Goal: Information Seeking & Learning: Learn about a topic

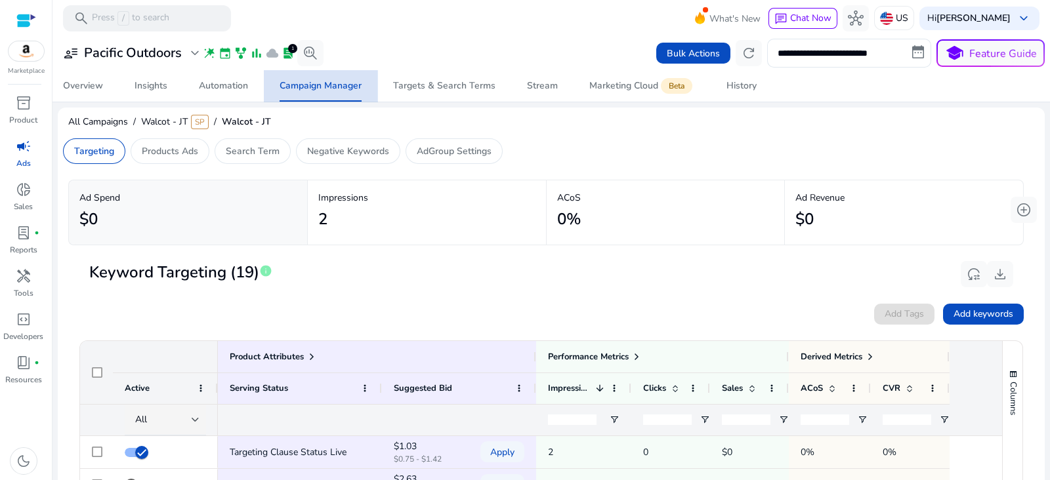
click at [348, 76] on span "Campaign Manager" at bounding box center [320, 85] width 82 height 31
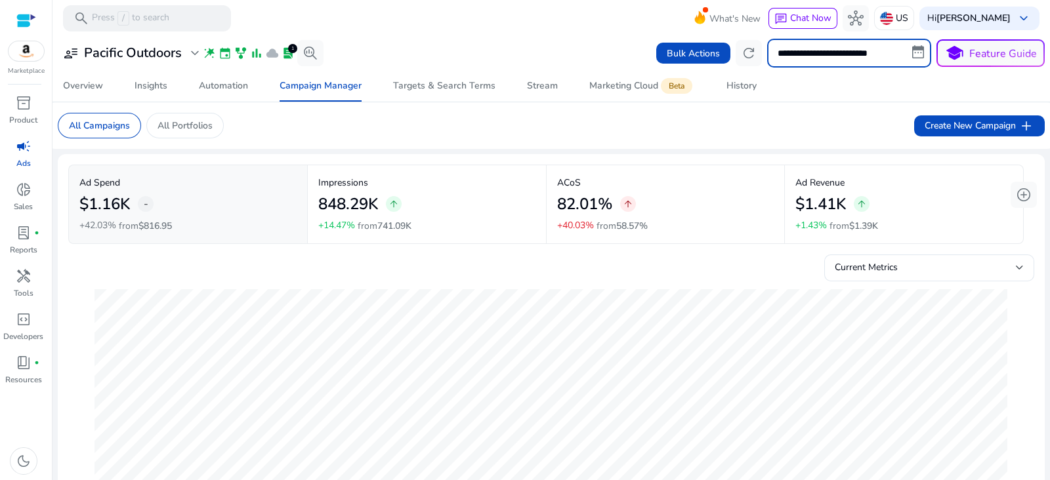
click at [837, 54] on input "**********" at bounding box center [849, 53] width 164 height 29
select select "*"
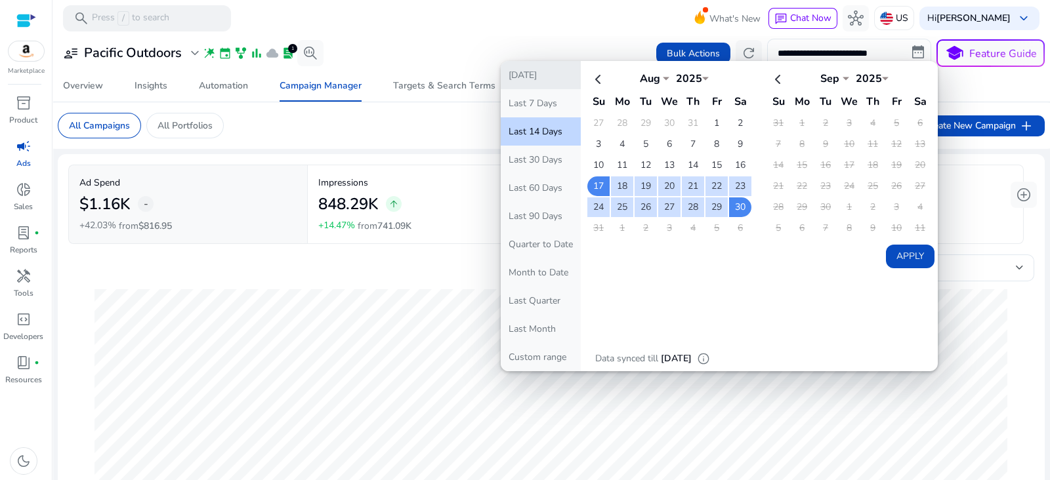
click at [531, 77] on button "[DATE]" at bounding box center [540, 75] width 80 height 28
type input "**********"
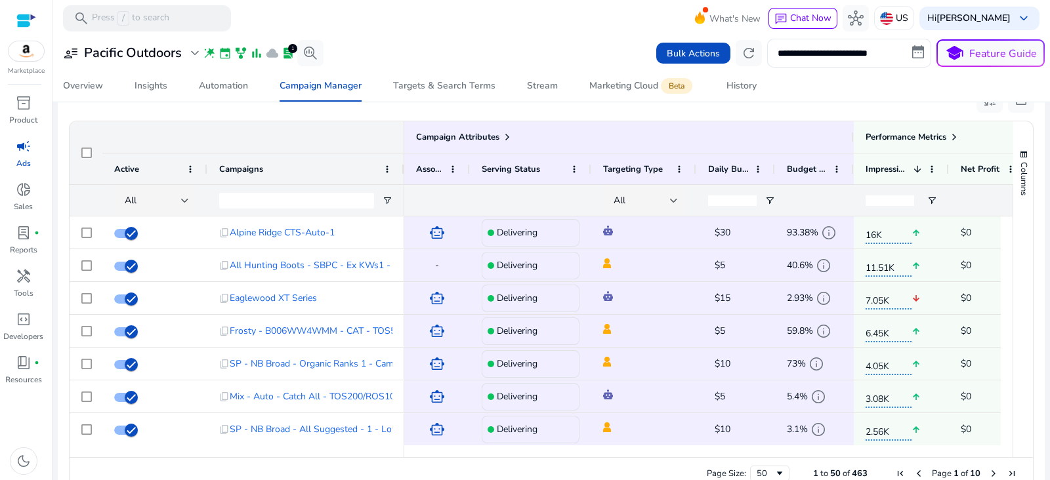
scroll to position [862, 0]
click at [506, 134] on span at bounding box center [507, 136] width 10 height 10
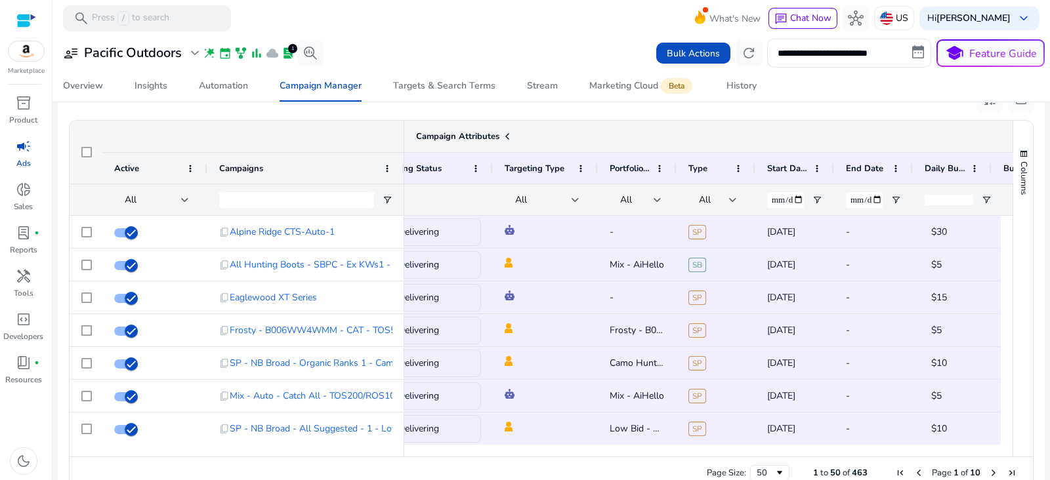
scroll to position [0, 0]
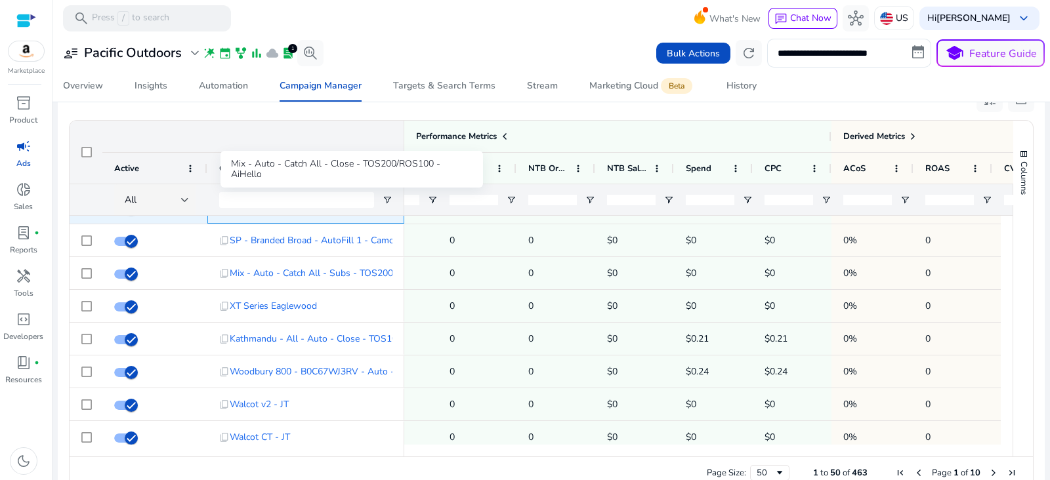
click at [328, 216] on span "Mix - Auto - Catch All - Close - TOS200/ROS100 - AiHello" at bounding box center [351, 207] width 243 height 27
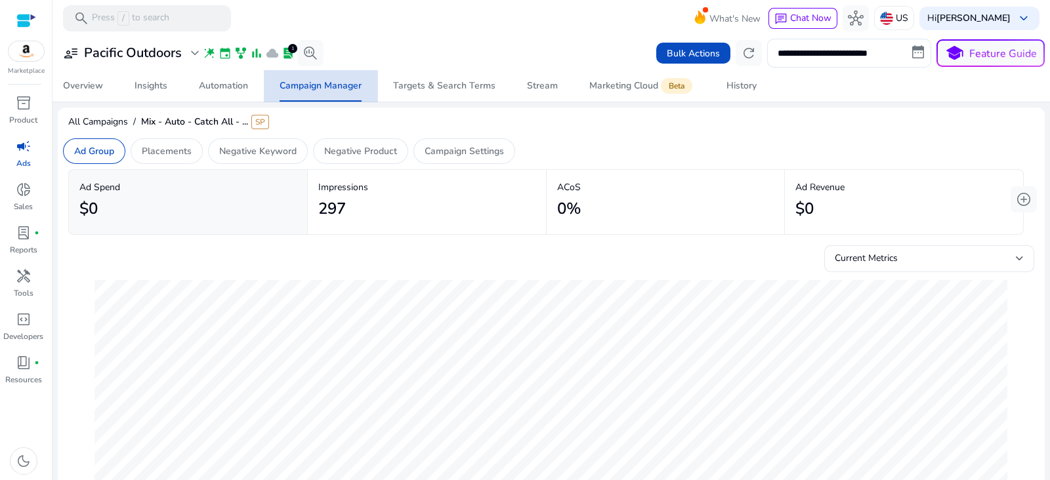
click at [339, 81] on div "Campaign Manager" at bounding box center [320, 85] width 82 height 9
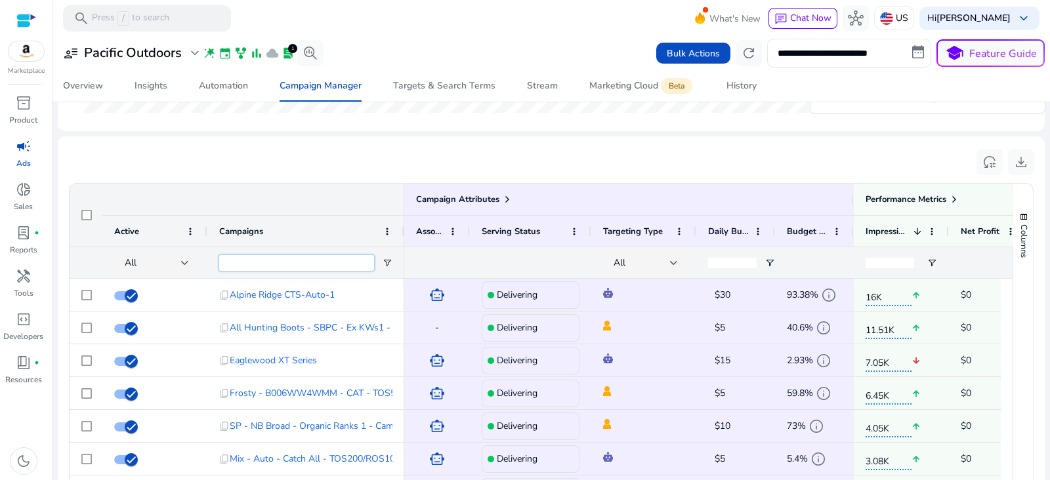
click at [266, 260] on input "Campaigns Filter Input" at bounding box center [296, 263] width 155 height 16
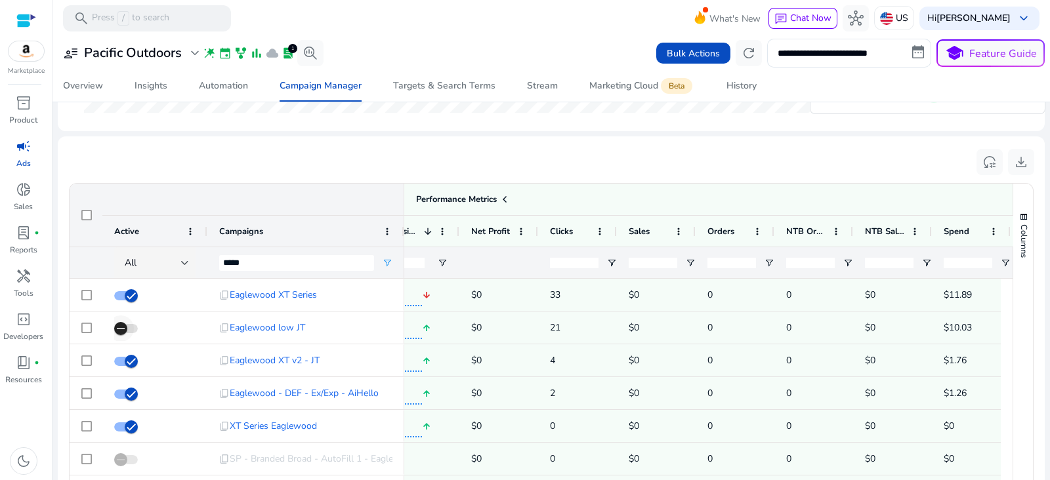
click at [132, 327] on span "button" at bounding box center [121, 329] width 26 height 26
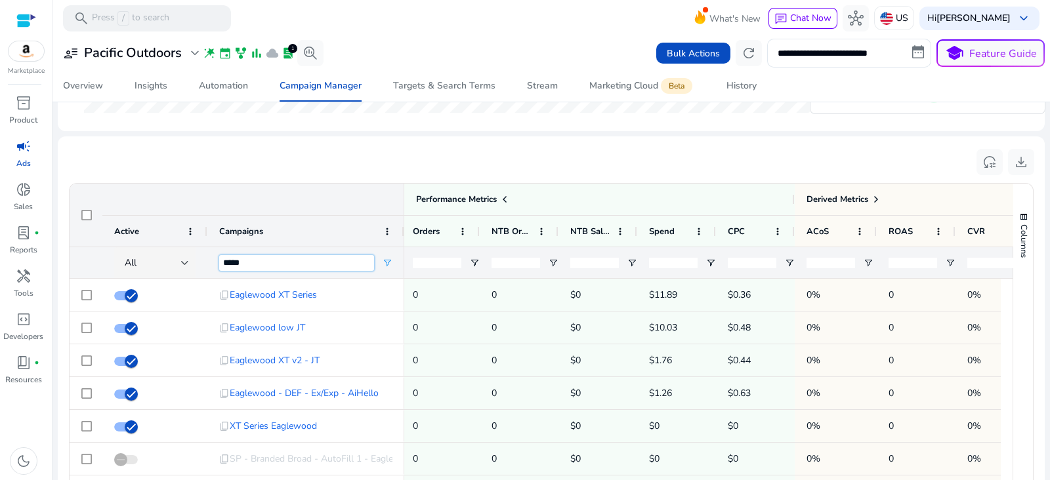
click at [274, 262] on input "*****" at bounding box center [296, 263] width 155 height 16
click at [253, 256] on input "*****" at bounding box center [296, 263] width 155 height 16
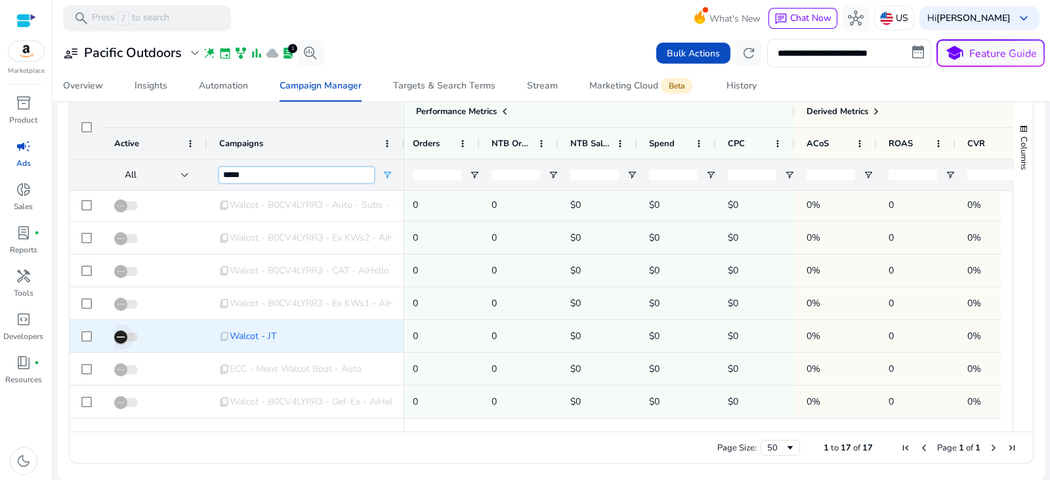
type input "*****"
click at [130, 340] on span "button" at bounding box center [121, 337] width 26 height 26
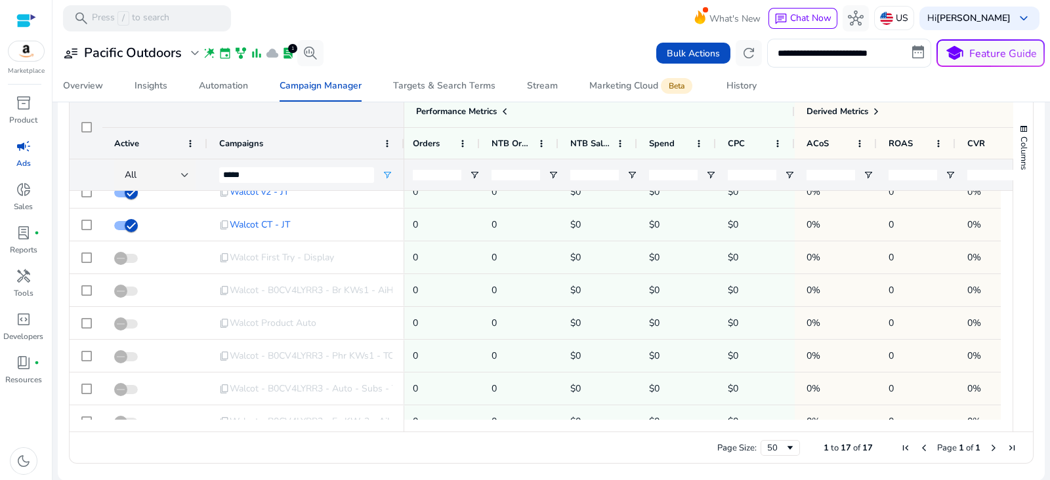
click at [609, 264] on span "$0" at bounding box center [597, 257] width 55 height 27
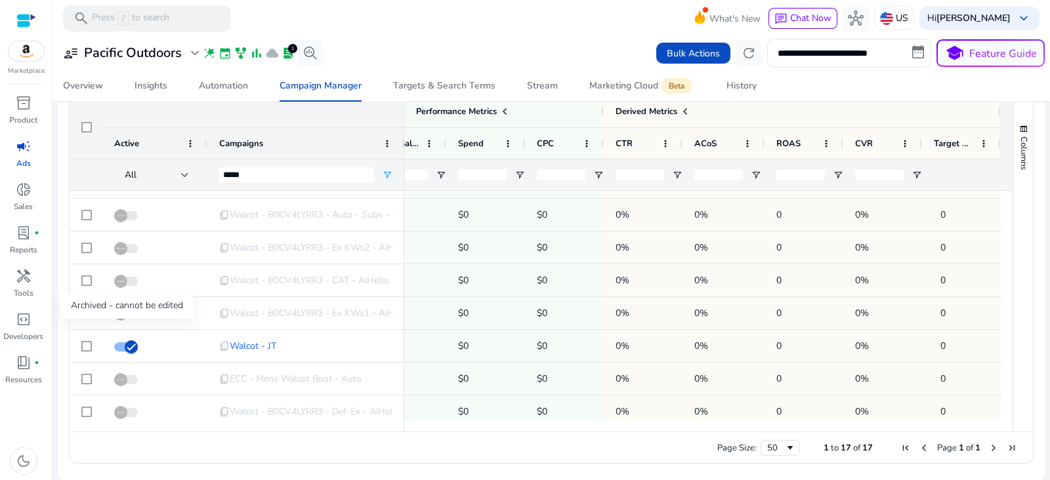
scroll to position [209, 0]
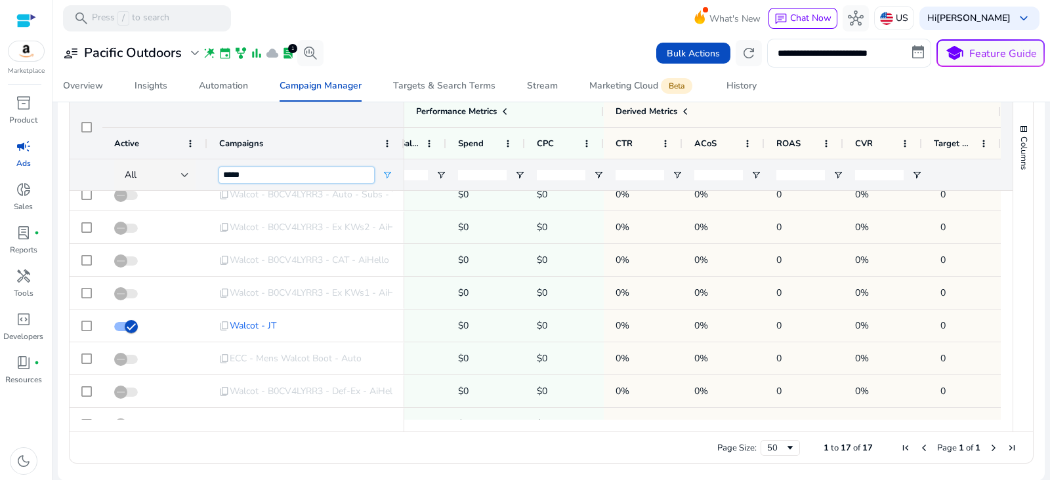
click at [350, 173] on input "*****" at bounding box center [296, 175] width 155 height 16
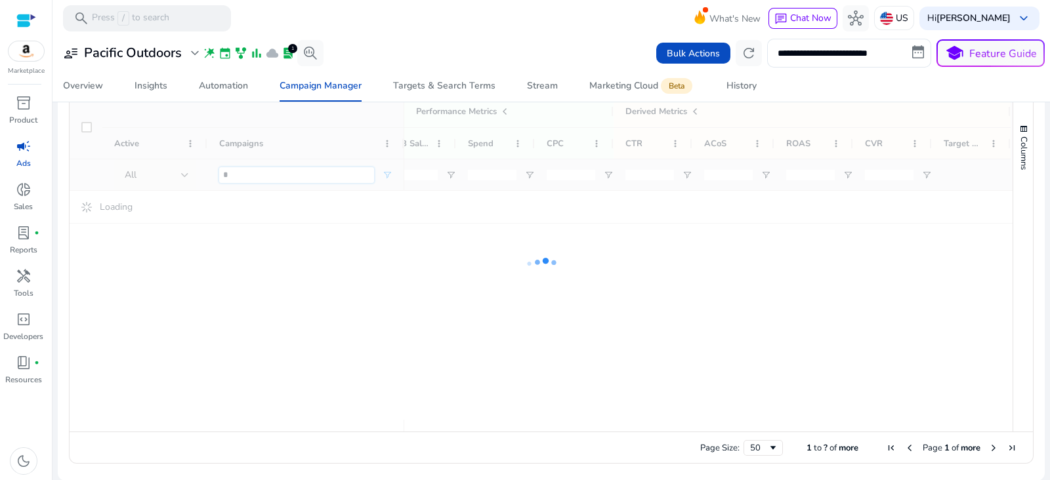
scroll to position [0, 1282]
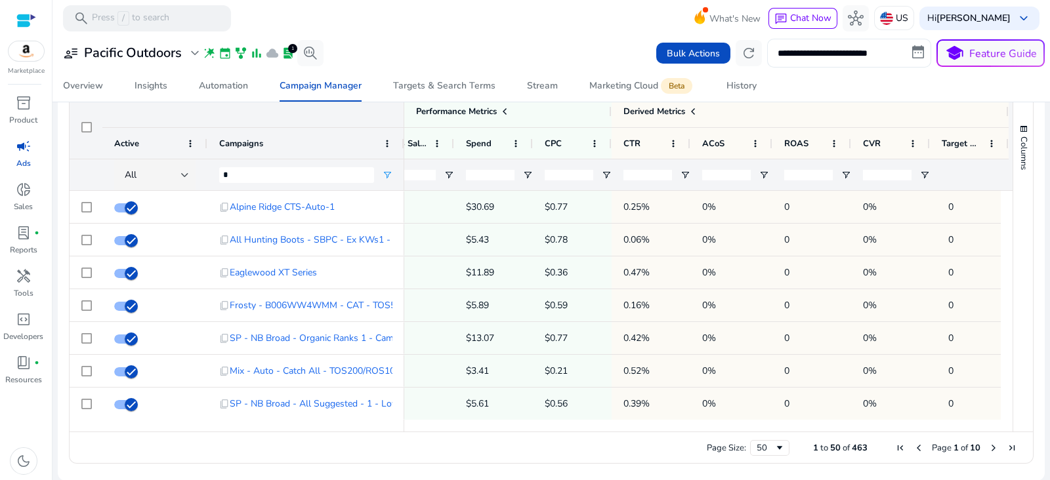
click at [875, 55] on input "**********" at bounding box center [849, 53] width 164 height 29
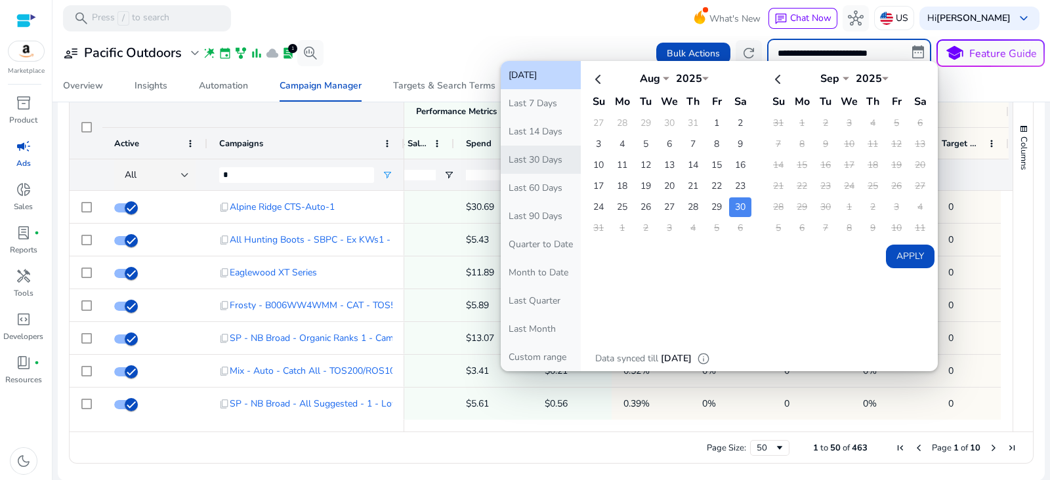
click at [540, 158] on button "Last 30 Days" at bounding box center [540, 160] width 80 height 28
type input "**********"
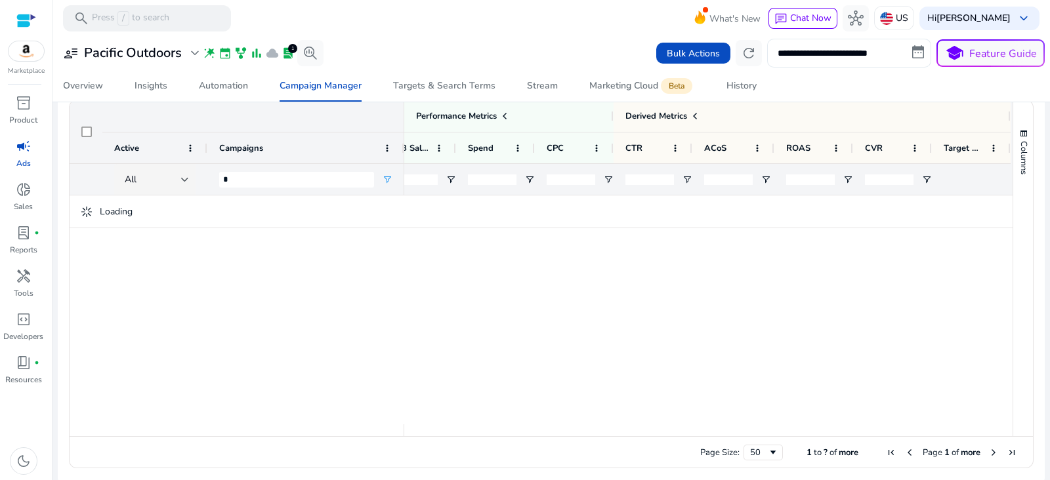
scroll to position [887, 0]
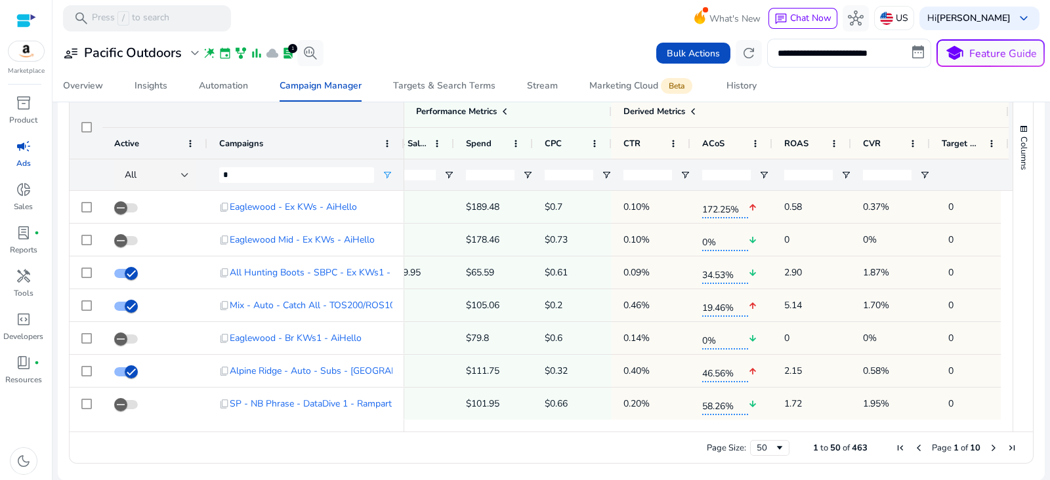
click at [392, 43] on div "**********" at bounding box center [551, 53] width 987 height 29
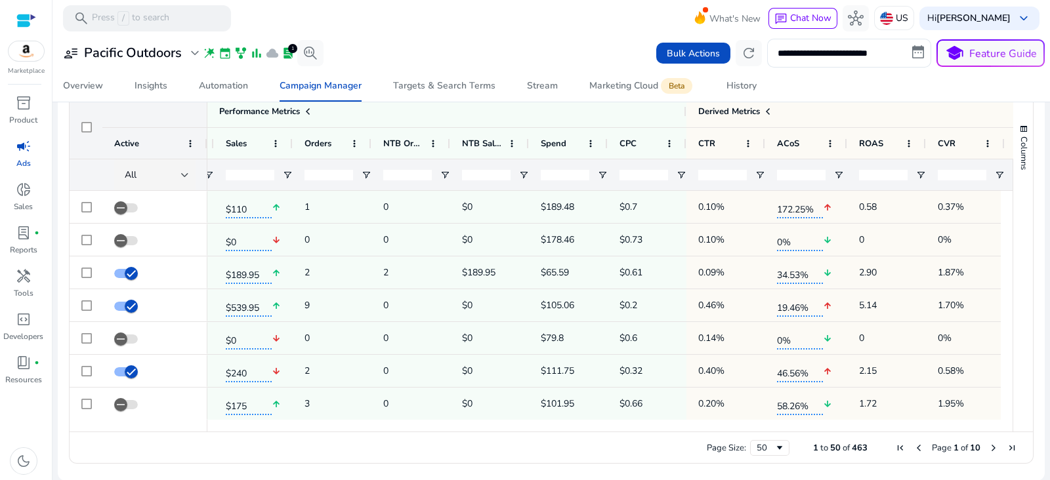
scroll to position [0, 995]
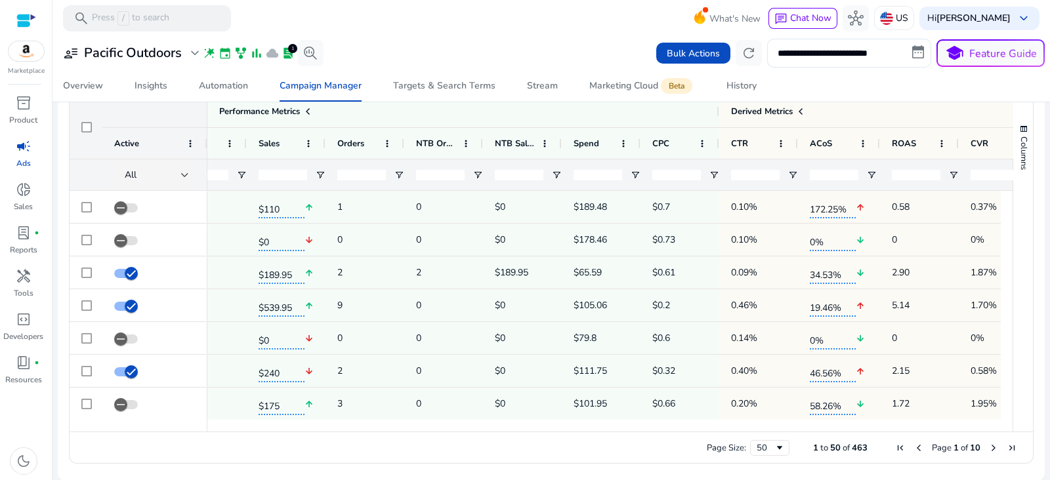
click at [681, 175] on input "number" at bounding box center [676, 175] width 49 height 10
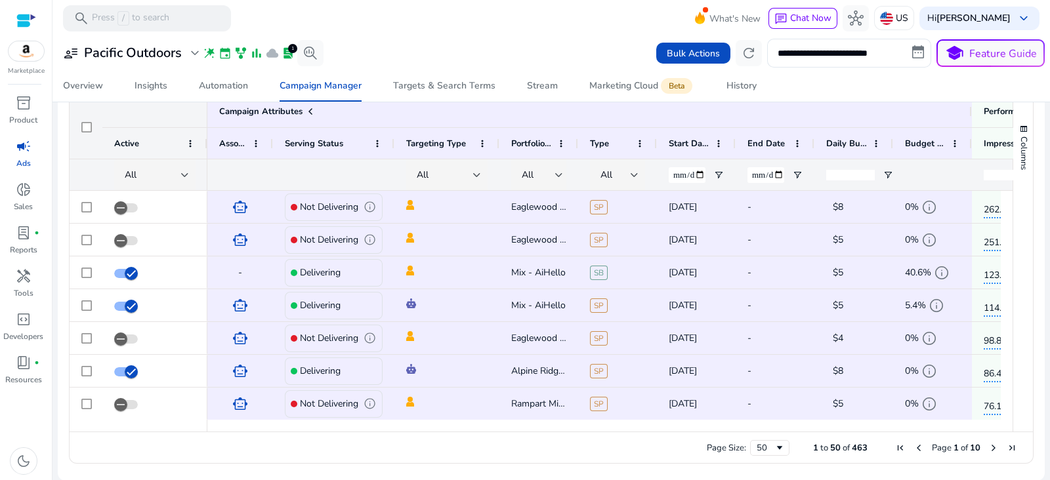
drag, startPoint x: 525, startPoint y: 425, endPoint x: 554, endPoint y: 426, distance: 28.9
click at [554, 426] on div at bounding box center [603, 426] width 793 height 12
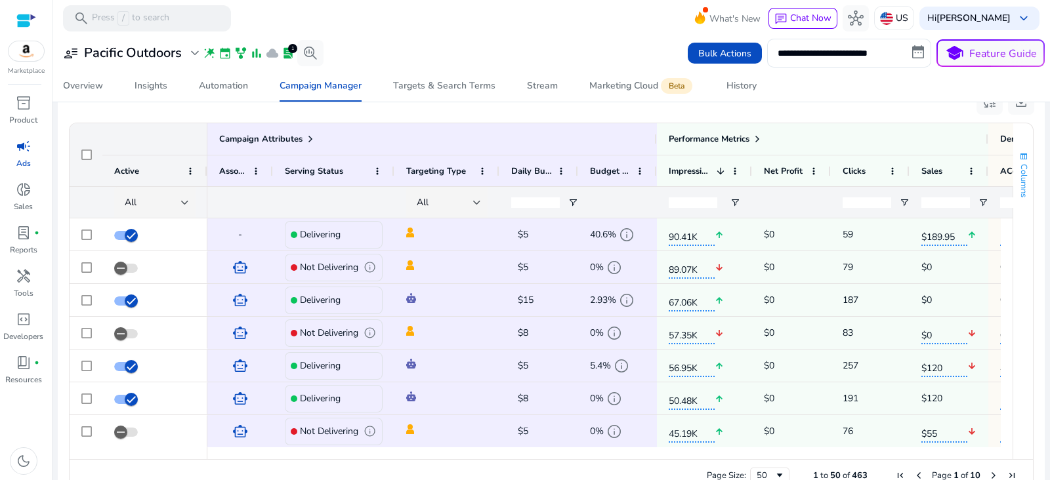
click at [1023, 152] on span "button" at bounding box center [1023, 157] width 10 height 10
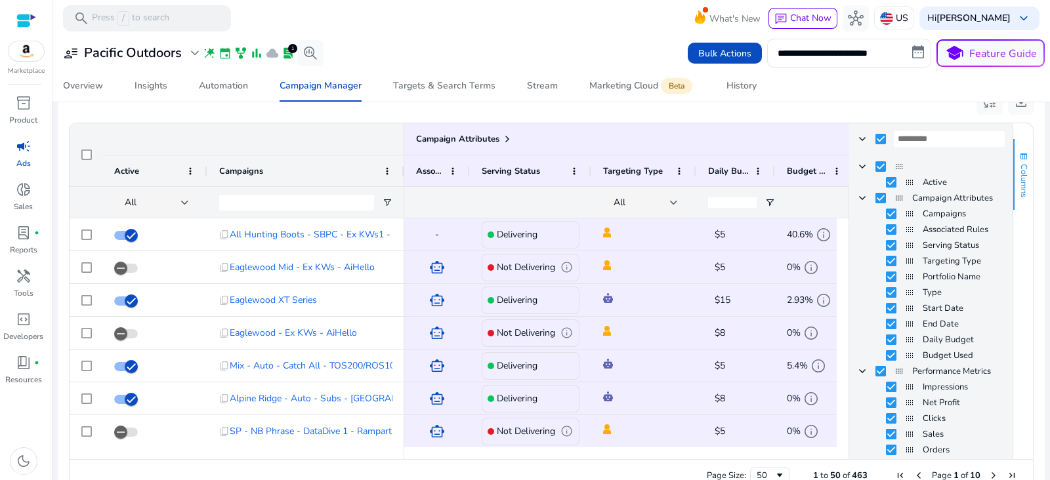
click at [1020, 152] on span "button" at bounding box center [1023, 157] width 10 height 10
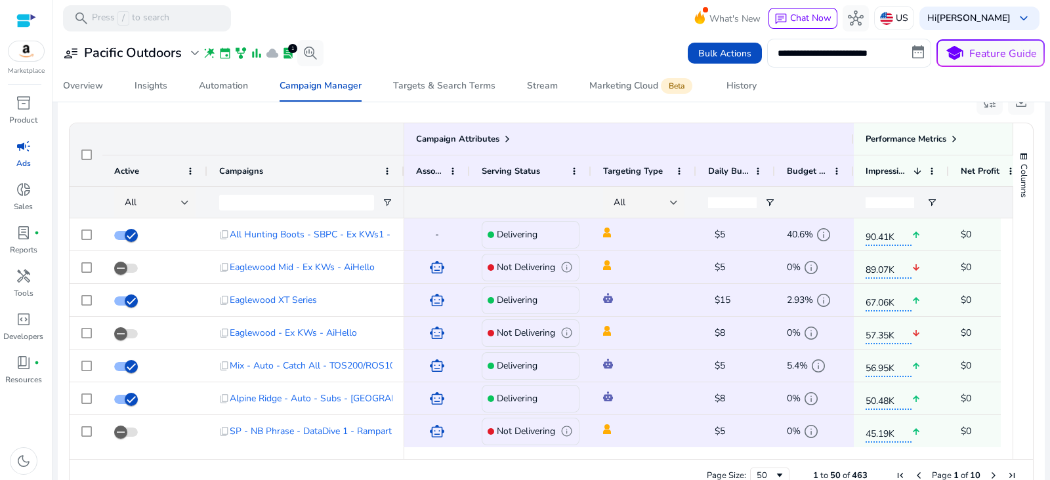
drag, startPoint x: 203, startPoint y: 172, endPoint x: 174, endPoint y: 170, distance: 28.9
click at [174, 170] on div "Active" at bounding box center [154, 170] width 105 height 31
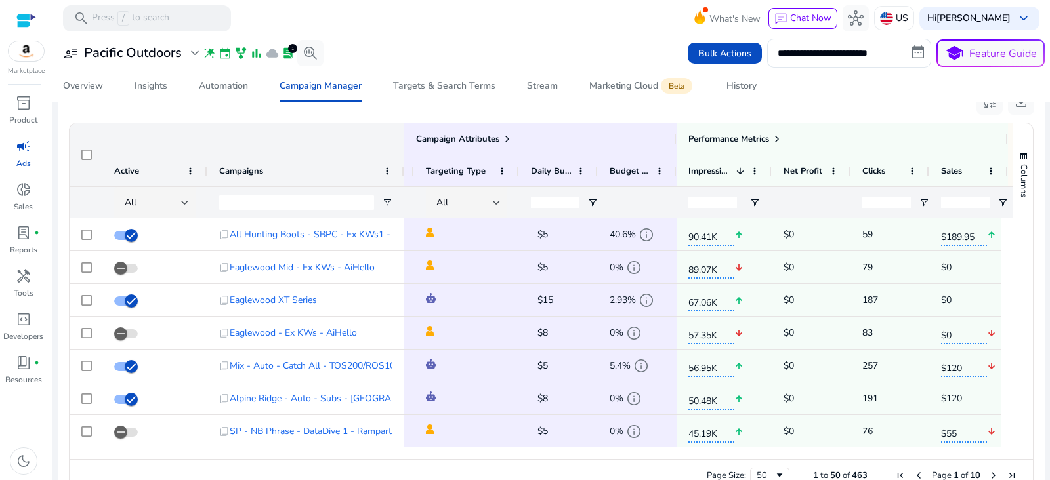
drag, startPoint x: 722, startPoint y: 460, endPoint x: 755, endPoint y: 459, distance: 33.5
click at [755, 459] on div "Page Size: 50 1 to 50 of 463 Page 1 of 10" at bounding box center [551, 474] width 963 height 31
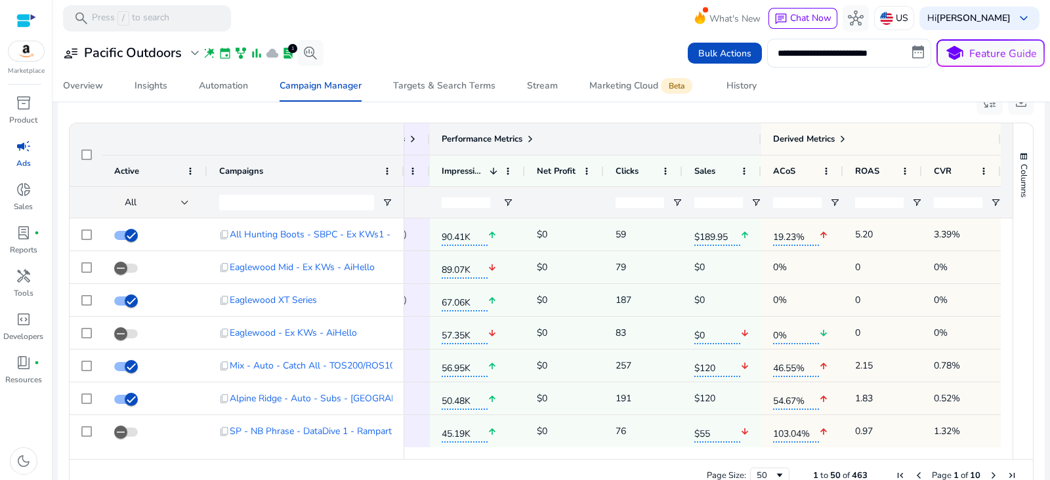
click at [525, 139] on span at bounding box center [530, 139] width 10 height 10
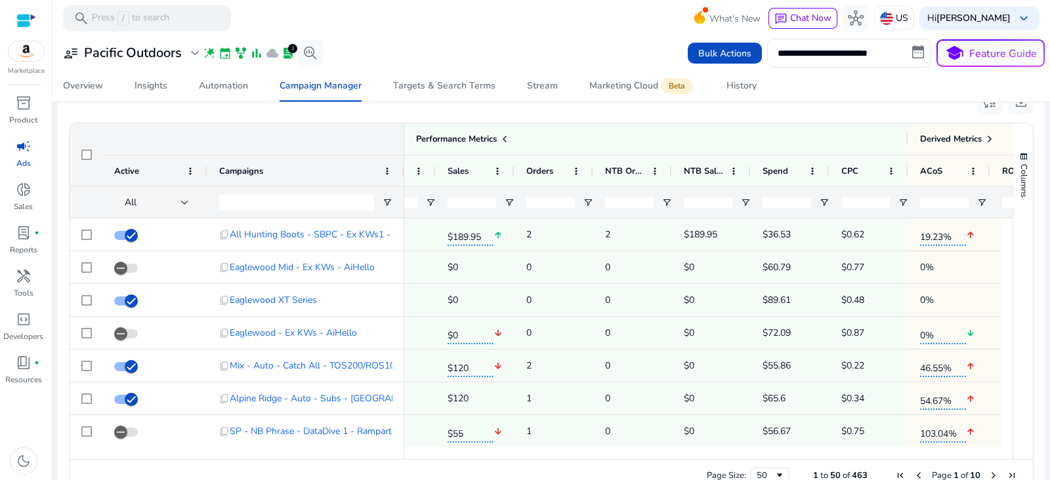
drag, startPoint x: 804, startPoint y: 453, endPoint x: 779, endPoint y: 460, distance: 26.1
click at [779, 460] on div "Drag here to set row groups Drag here to set column labels Campaign Attributes …" at bounding box center [551, 307] width 964 height 369
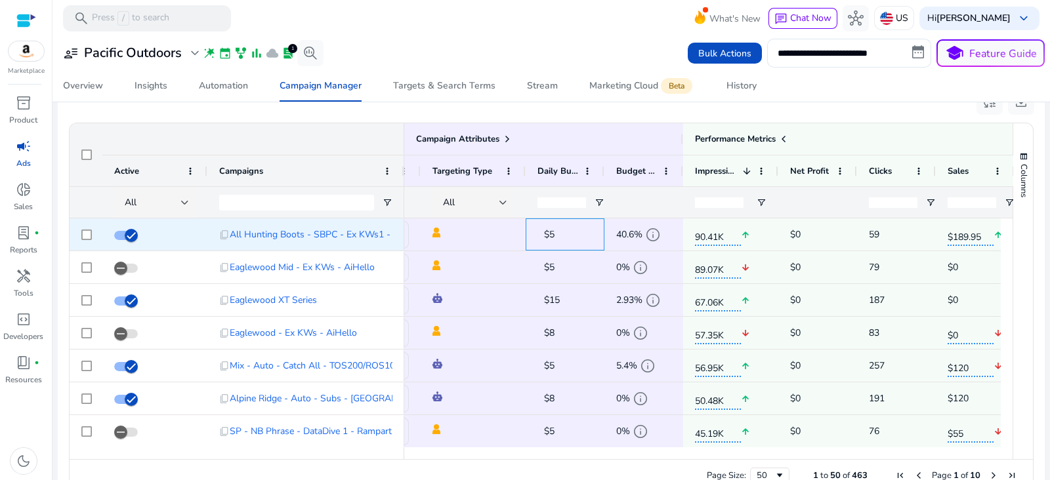
click at [548, 233] on span "$5" at bounding box center [549, 234] width 10 height 12
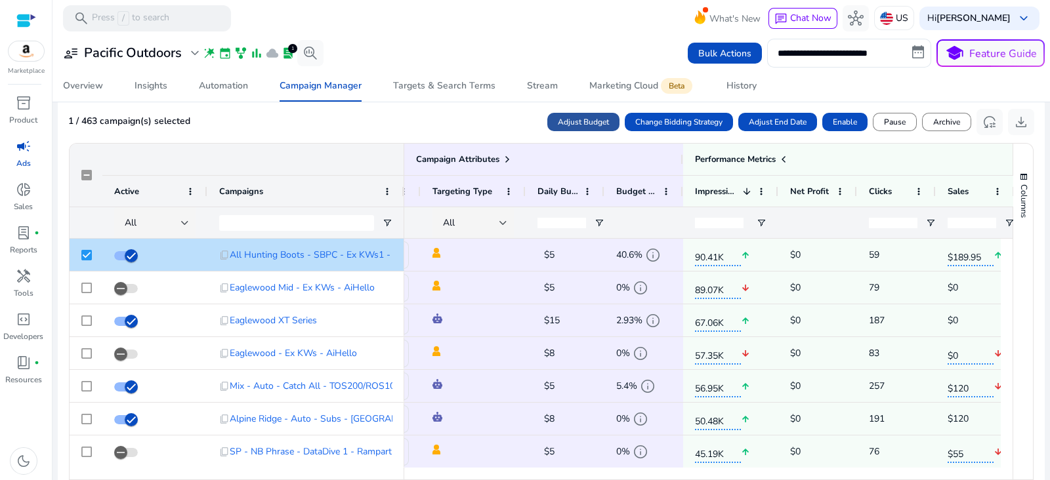
click at [560, 125] on span "Adjust Budget" at bounding box center [583, 122] width 51 height 12
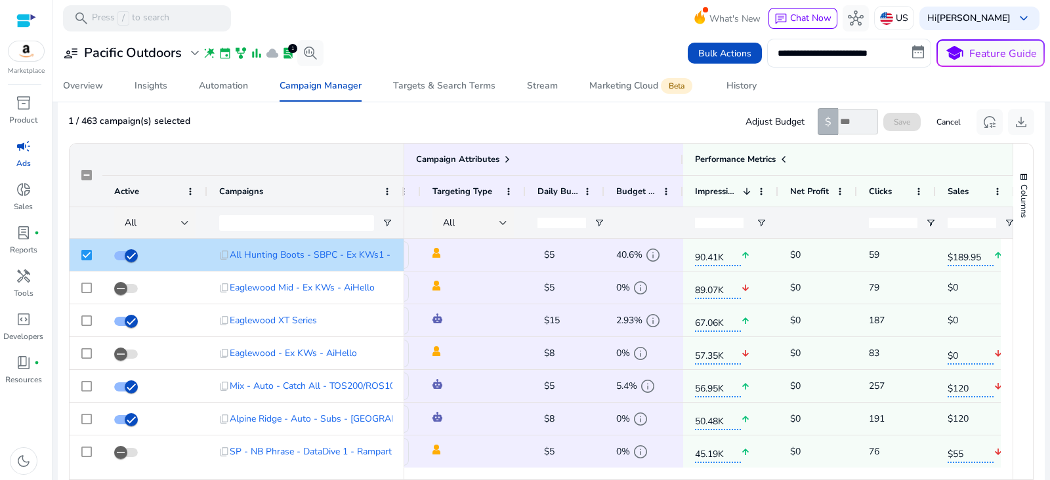
click at [838, 120] on input "number" at bounding box center [858, 122] width 40 height 26
type input "**"
click at [893, 116] on span "Save" at bounding box center [901, 122] width 16 height 12
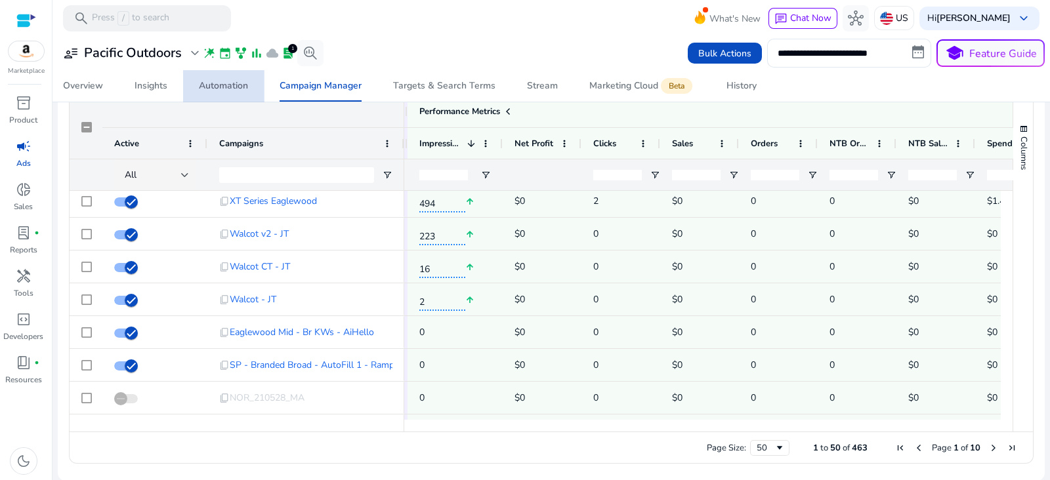
click at [227, 83] on div "Automation" at bounding box center [223, 85] width 49 height 9
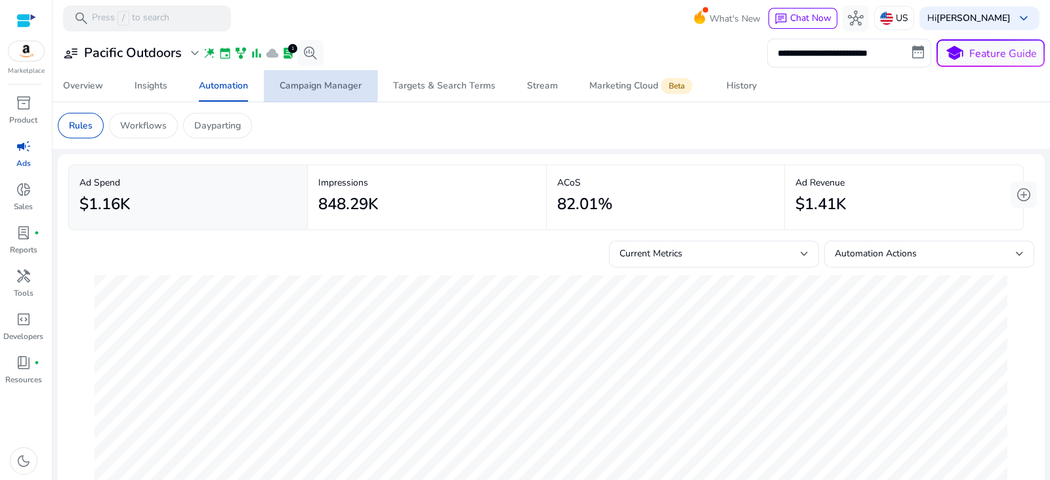
click at [310, 84] on div "Campaign Manager" at bounding box center [320, 85] width 82 height 9
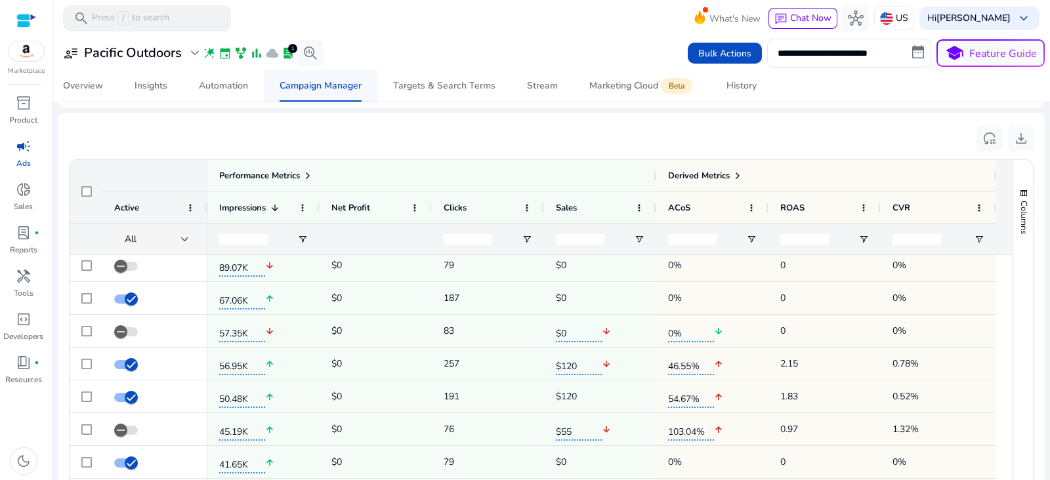
scroll to position [43, 0]
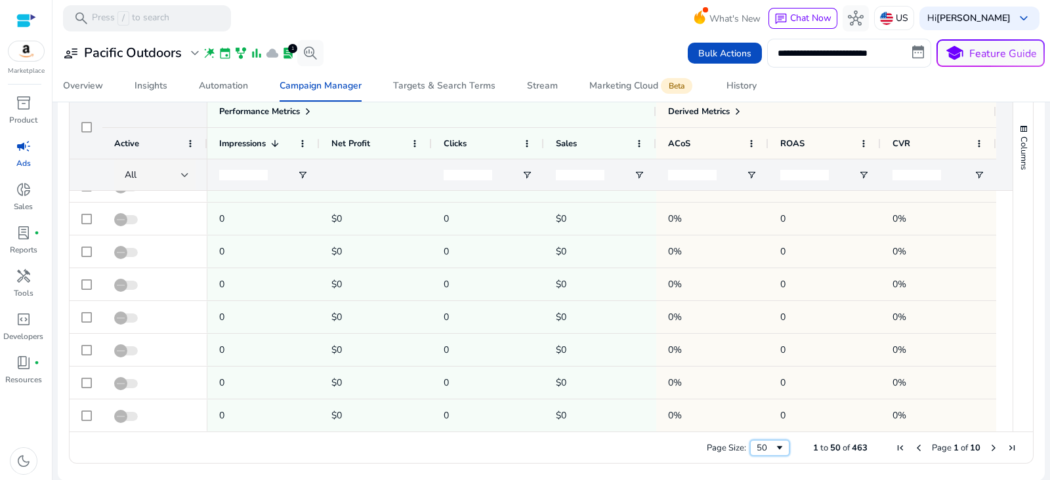
click at [774, 446] on span "Page Size" at bounding box center [779, 448] width 10 height 10
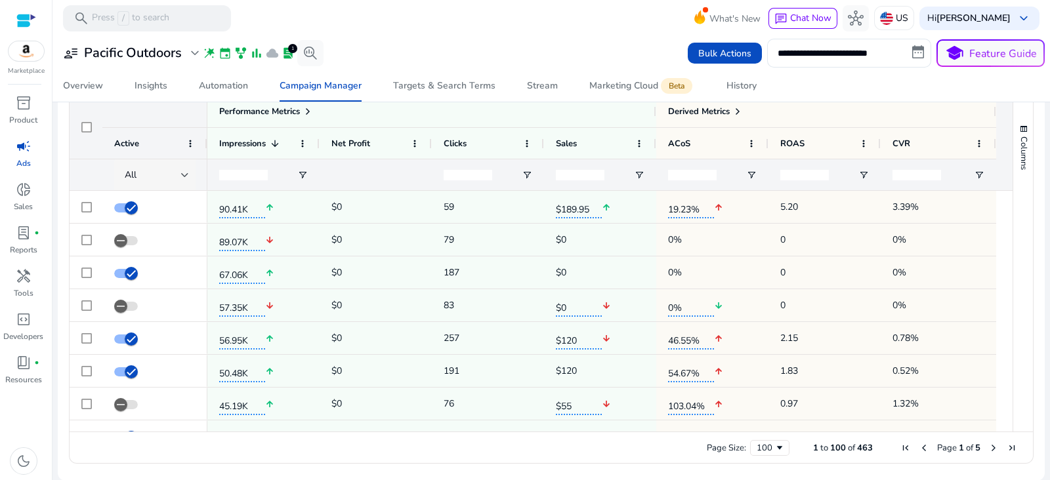
click at [185, 173] on div at bounding box center [185, 175] width 8 height 5
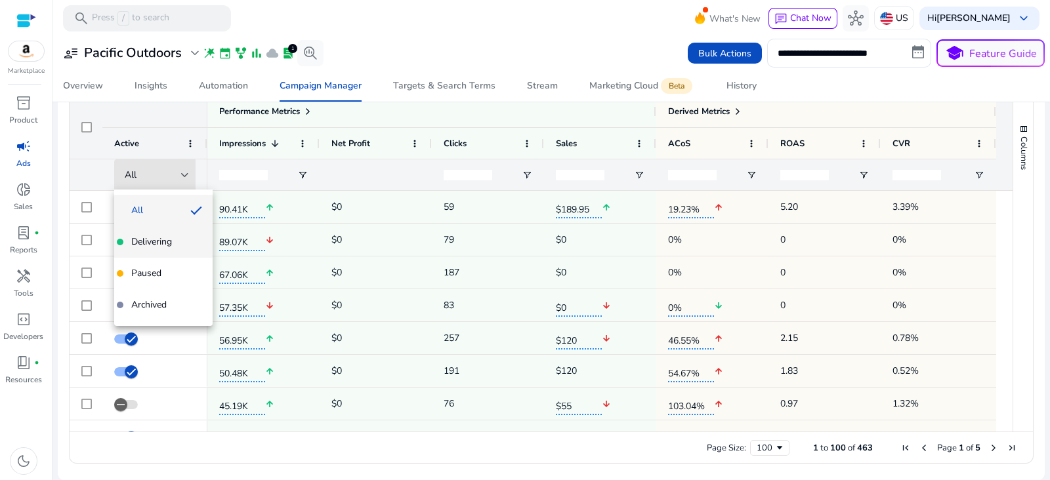
click at [162, 241] on span "Delivering" at bounding box center [151, 241] width 41 height 13
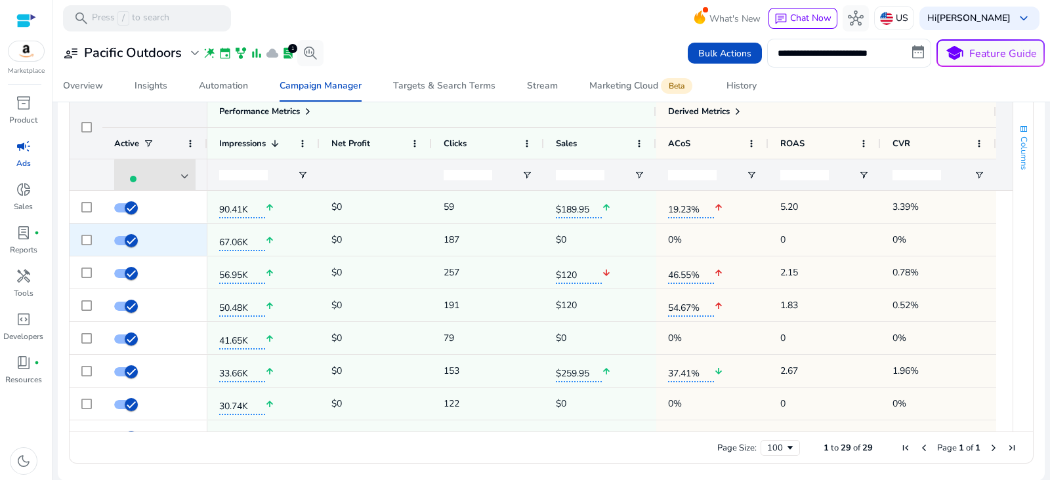
click at [1018, 157] on span "Columns" at bounding box center [1023, 152] width 12 height 33
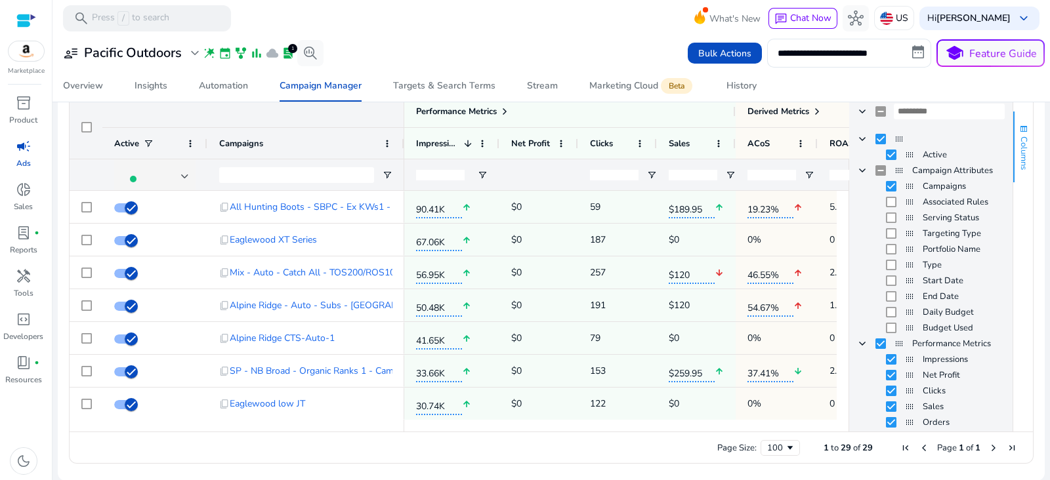
click at [1013, 141] on button "Columns" at bounding box center [1023, 147] width 20 height 71
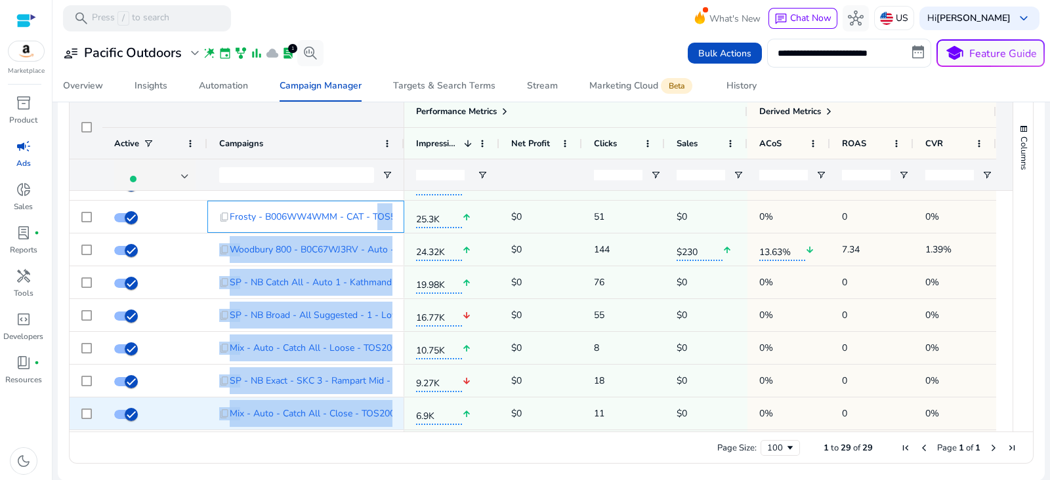
scroll to position [290, 0]
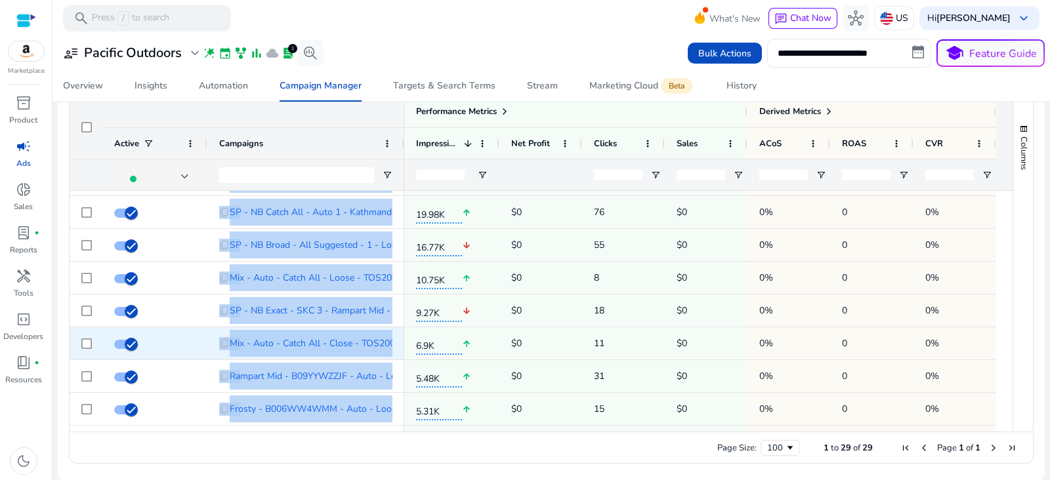
drag, startPoint x: 375, startPoint y: 426, endPoint x: 400, endPoint y: 428, distance: 25.7
click at [400, 428] on div "content_copy All Hunting Boots - SBPC - Ex KWs1 - AiHello content_copy Eaglewoo…" at bounding box center [237, 376] width 335 height 951
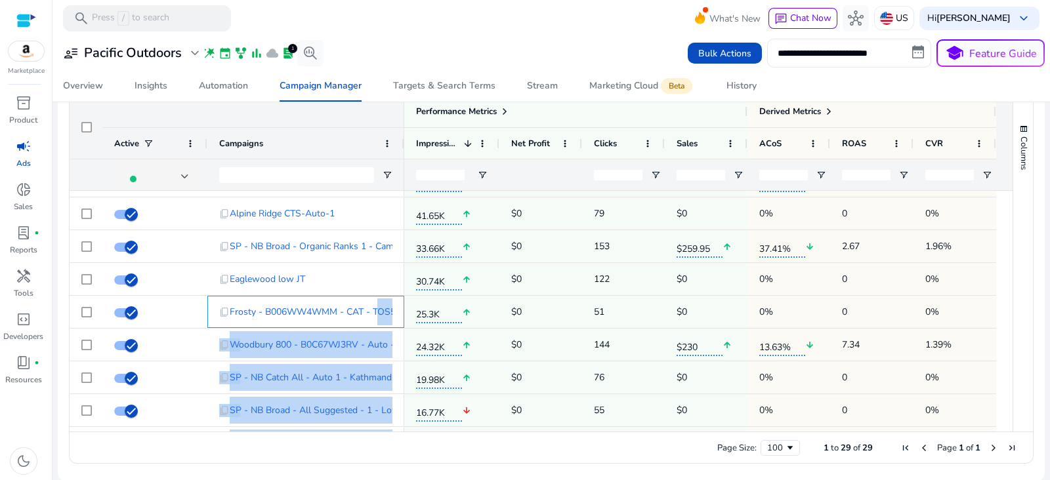
scroll to position [73, 0]
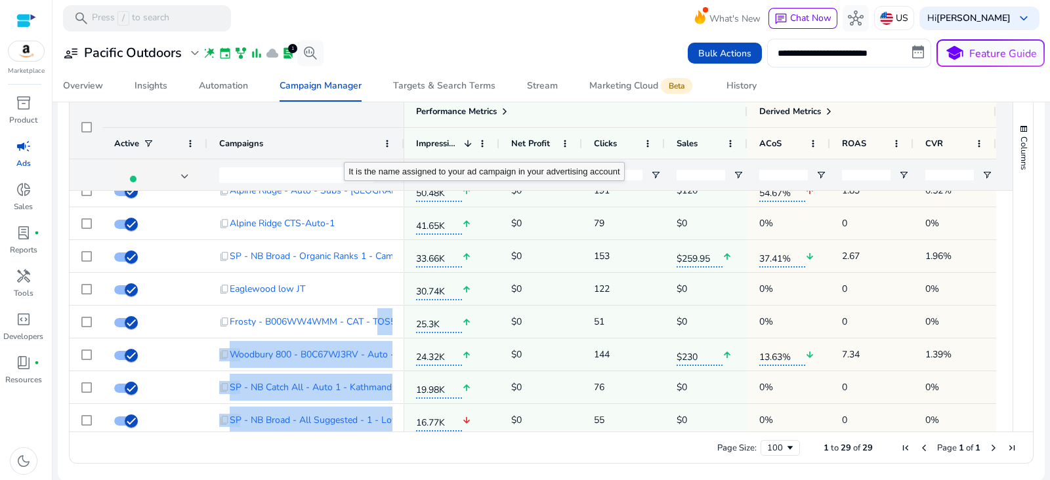
click at [343, 140] on div "Campaigns" at bounding box center [298, 143] width 159 height 24
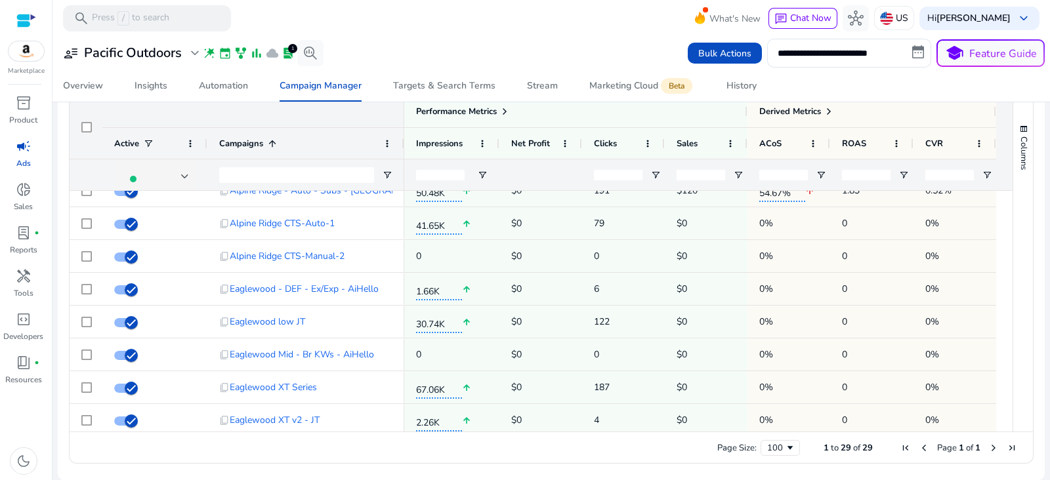
scroll to position [43, 0]
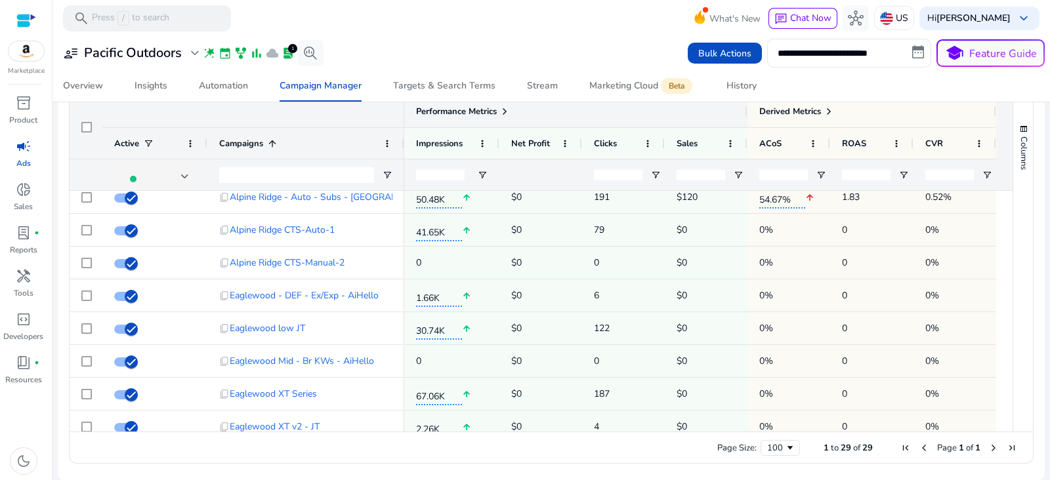
click at [505, 112] on span at bounding box center [504, 111] width 10 height 10
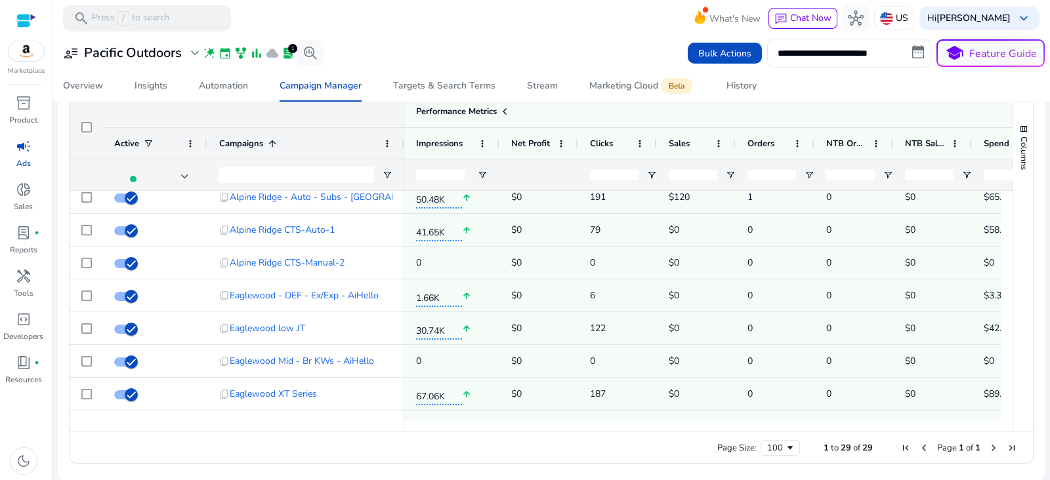
scroll to position [0, 0]
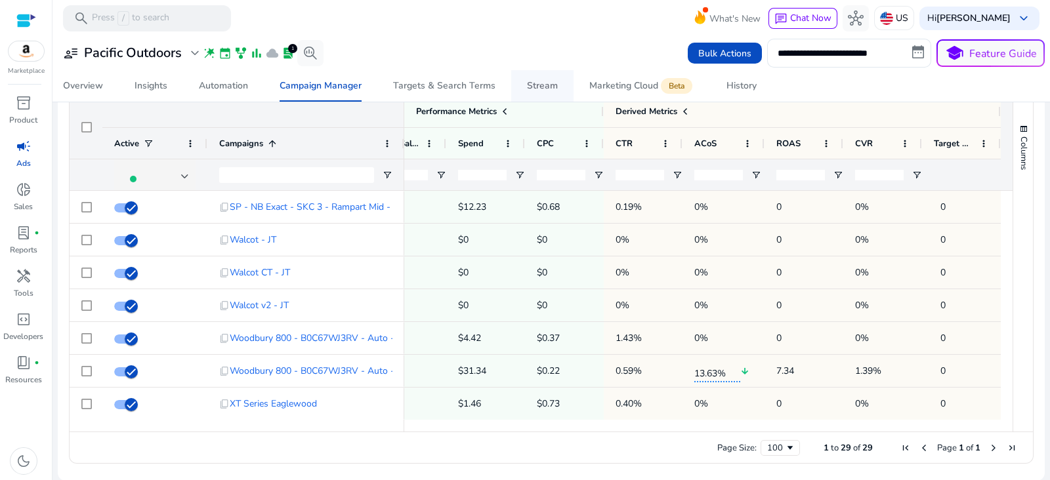
click at [531, 77] on span "Stream" at bounding box center [542, 85] width 31 height 31
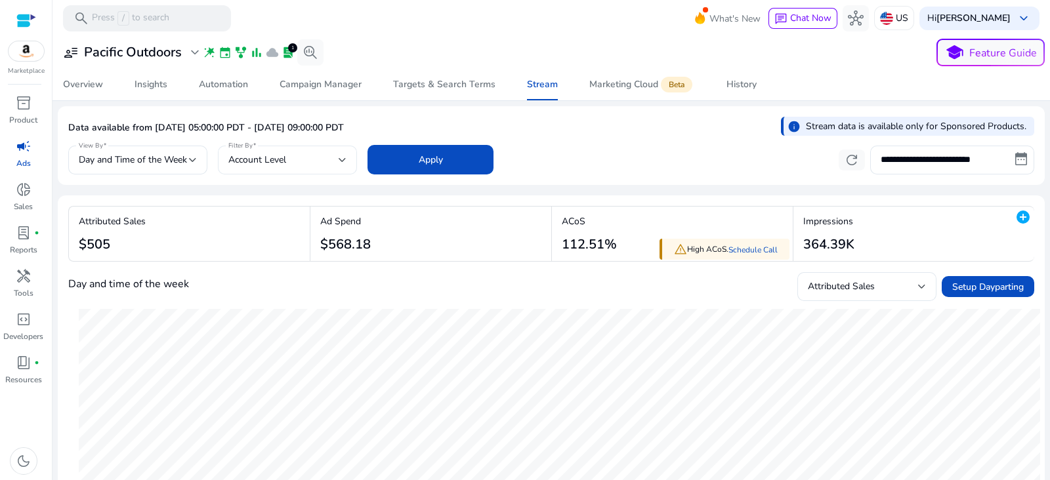
click at [318, 157] on div "Account Level" at bounding box center [283, 160] width 110 height 14
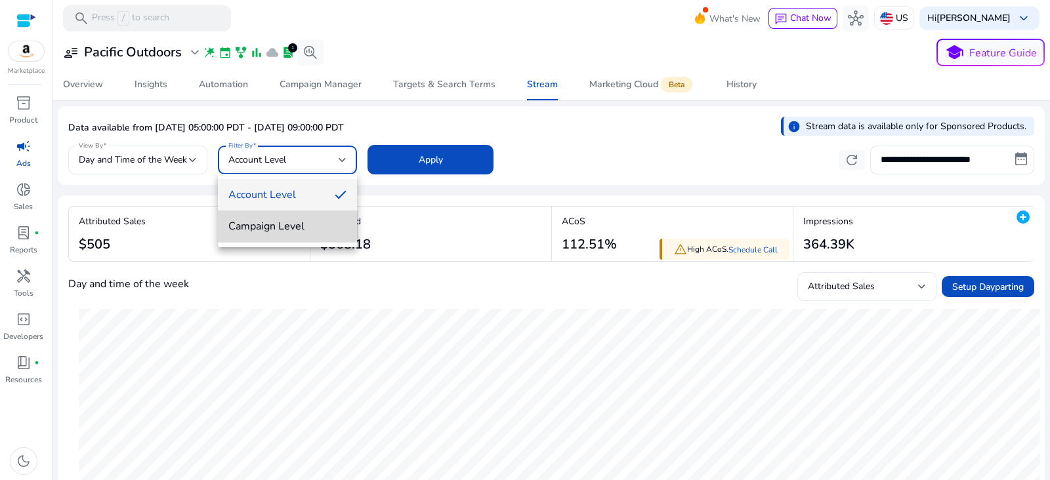
click at [317, 230] on span "Campaign Level" at bounding box center [287, 226] width 118 height 14
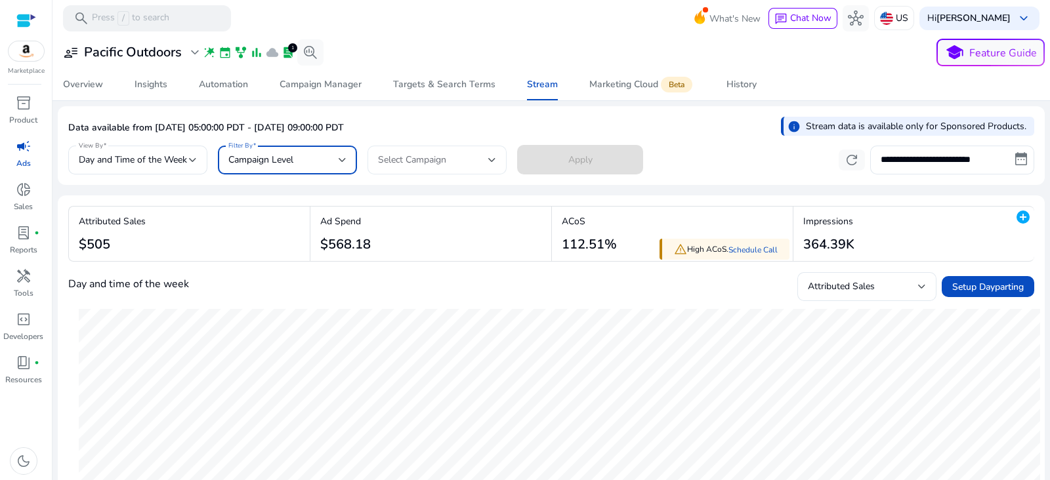
click at [412, 159] on span "Select Campaign" at bounding box center [412, 159] width 68 height 12
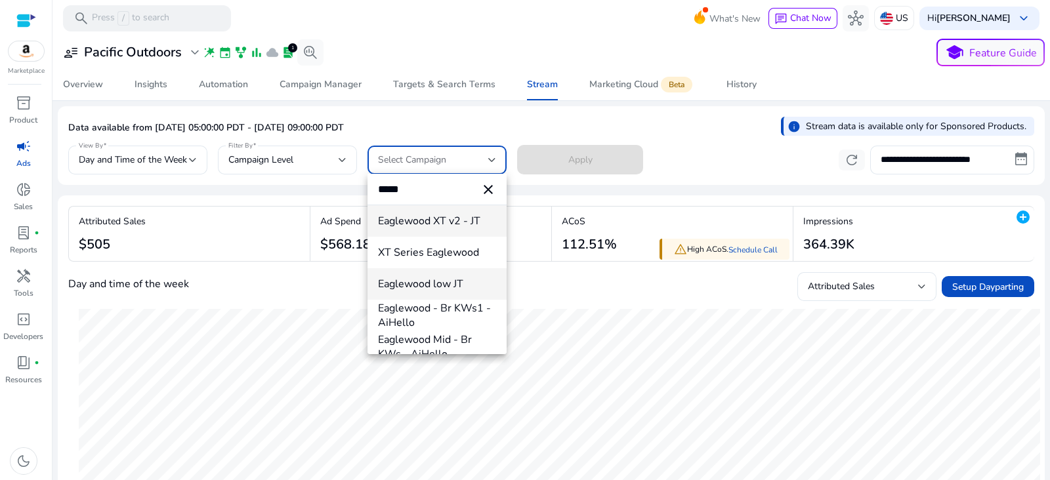
type input "*****"
click at [445, 291] on span "Eaglewood low JT" at bounding box center [437, 284] width 118 height 14
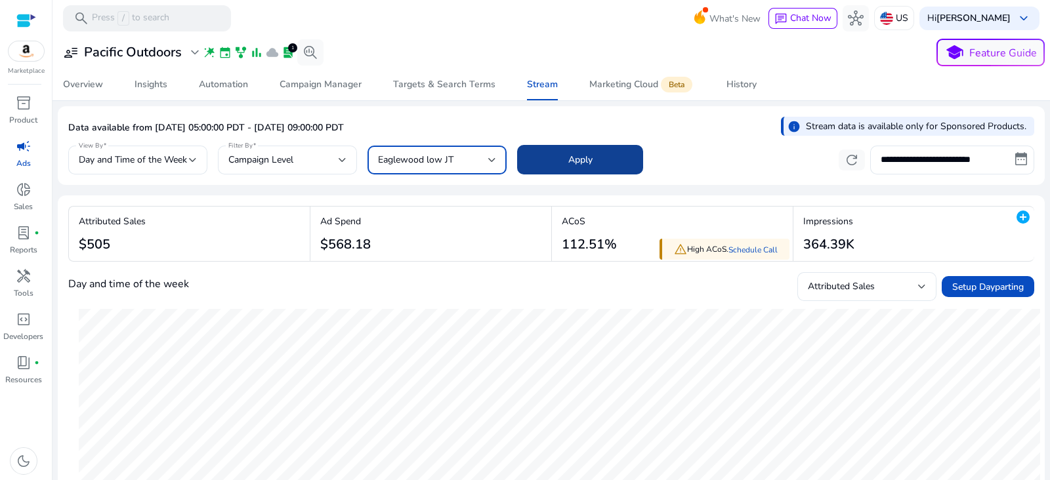
click at [596, 164] on span at bounding box center [580, 159] width 126 height 31
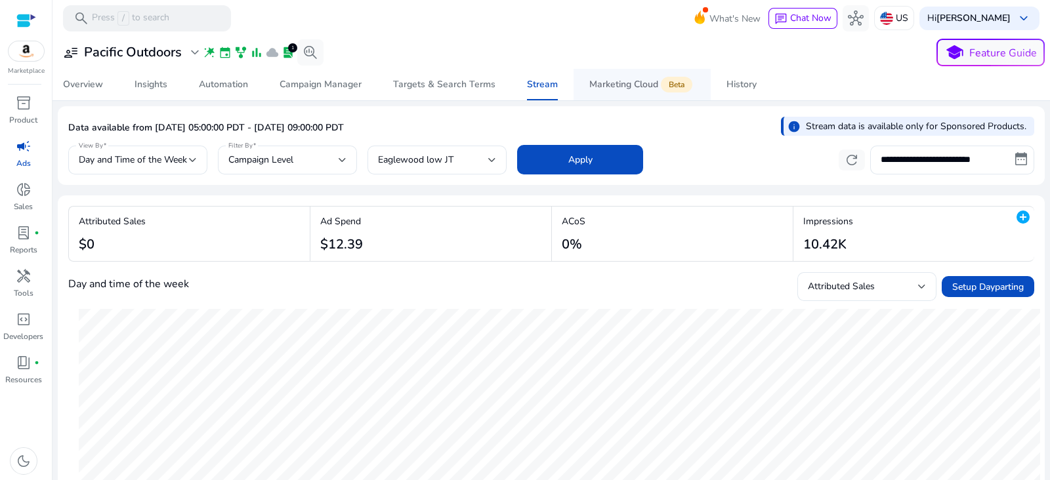
click at [614, 90] on span "Marketing Cloud Beta" at bounding box center [642, 84] width 106 height 31
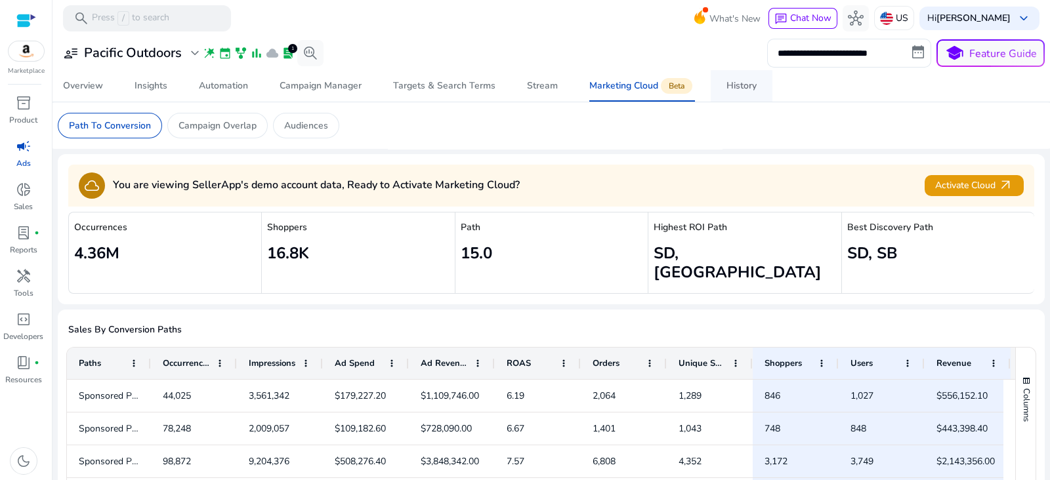
click at [738, 85] on div "History" at bounding box center [741, 85] width 30 height 9
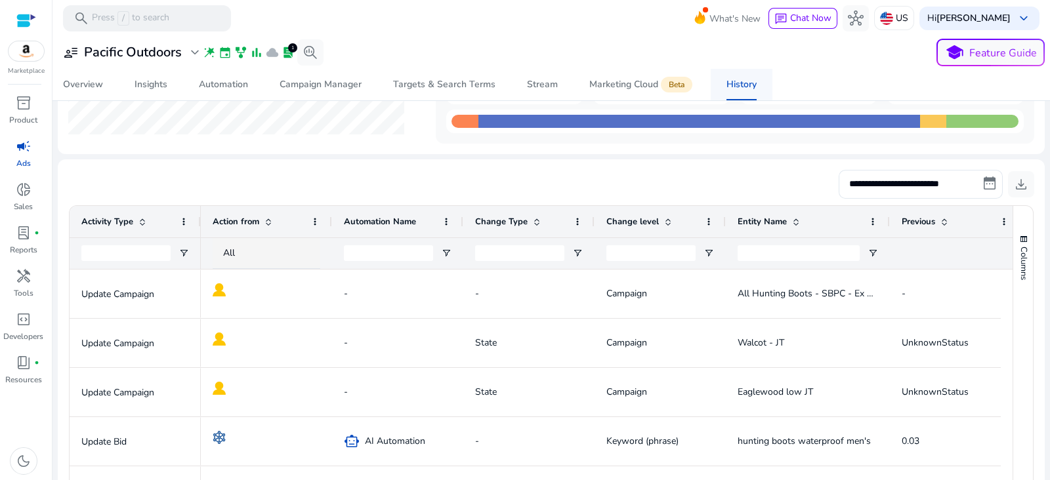
scroll to position [149, 0]
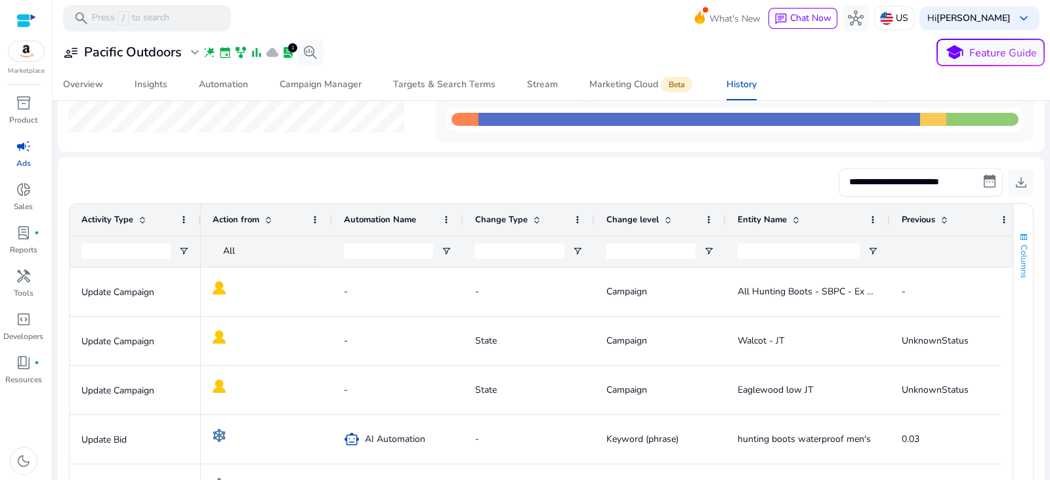
click at [1017, 256] on span "Columns" at bounding box center [1023, 261] width 12 height 33
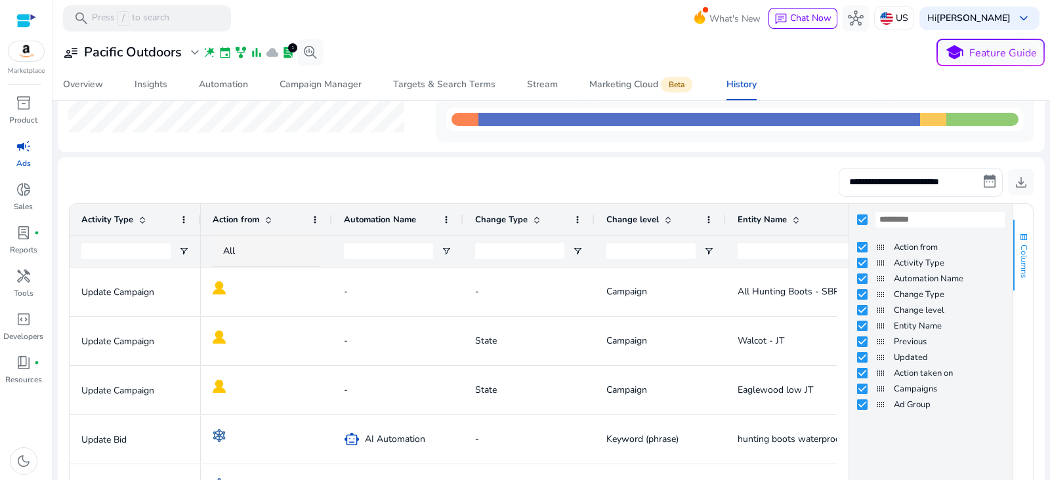
click at [1017, 249] on span "Columns" at bounding box center [1023, 261] width 12 height 33
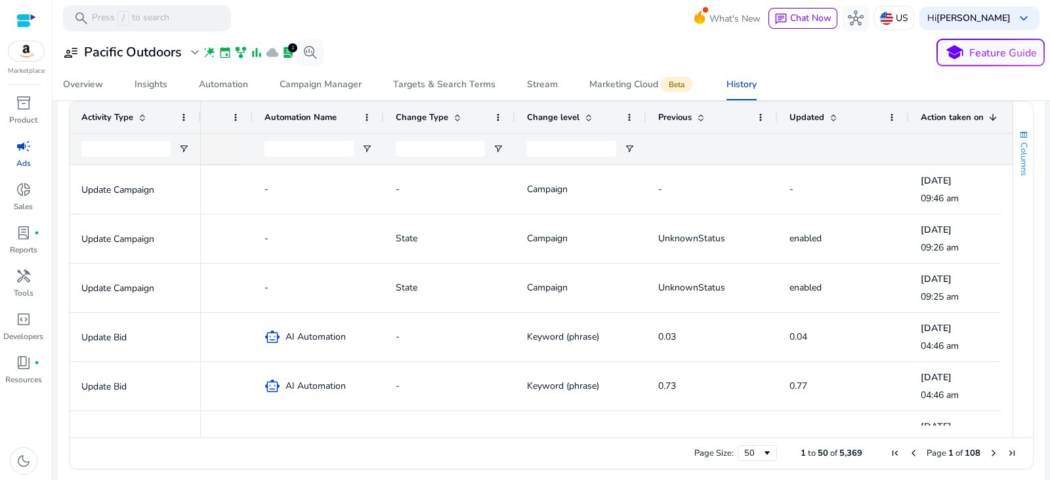
scroll to position [0, 105]
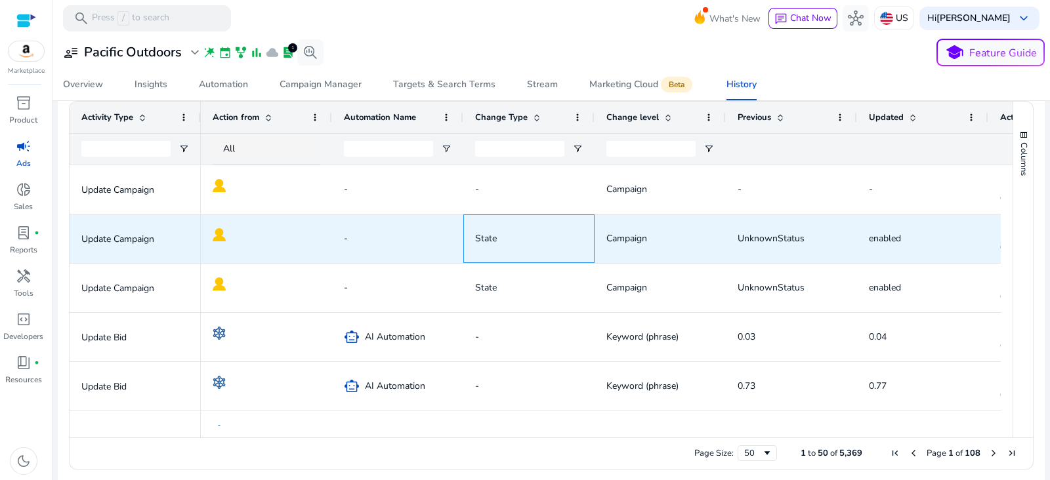
click at [489, 241] on span "State" at bounding box center [486, 238] width 22 height 12
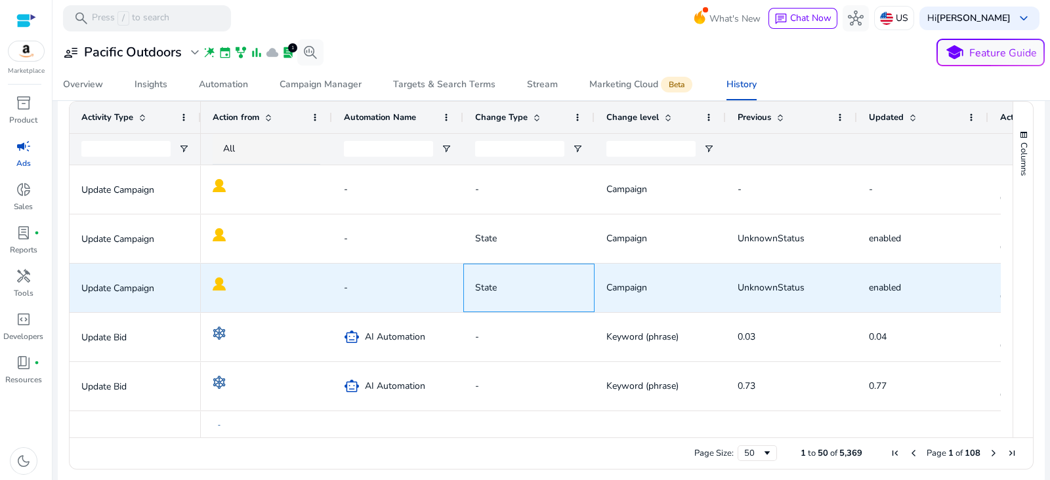
click at [493, 289] on span "State" at bounding box center [486, 287] width 22 height 12
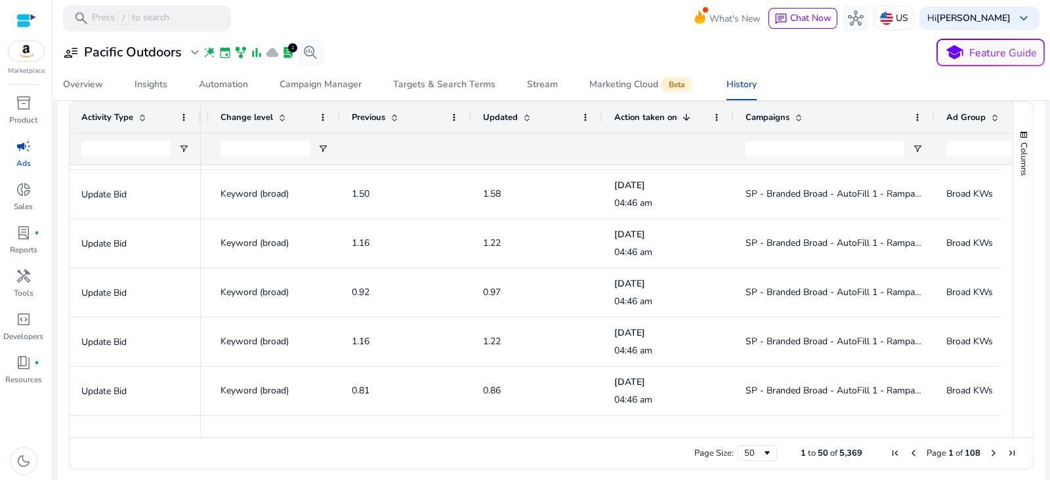
scroll to position [1394, 0]
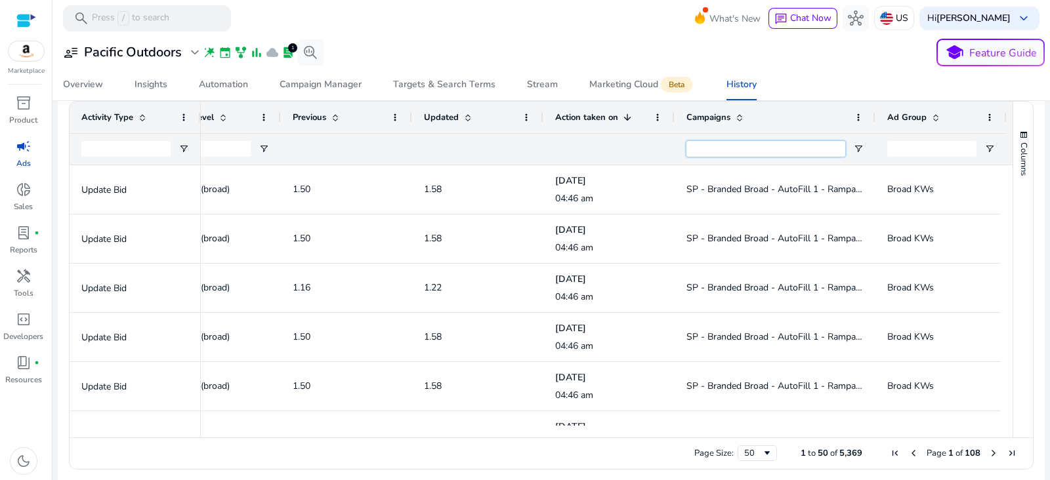
click at [718, 144] on input "Campaigns Filter Input" at bounding box center [765, 149] width 159 height 16
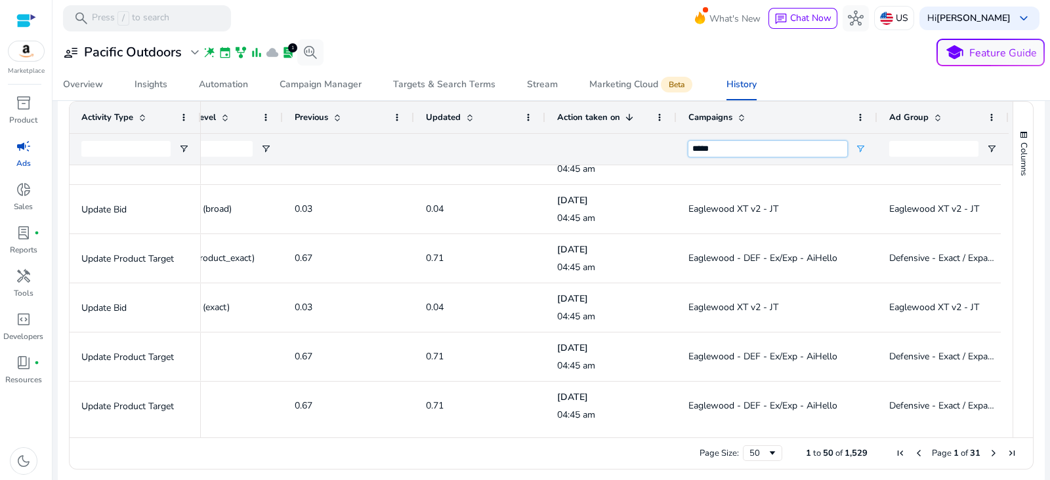
type input "*****"
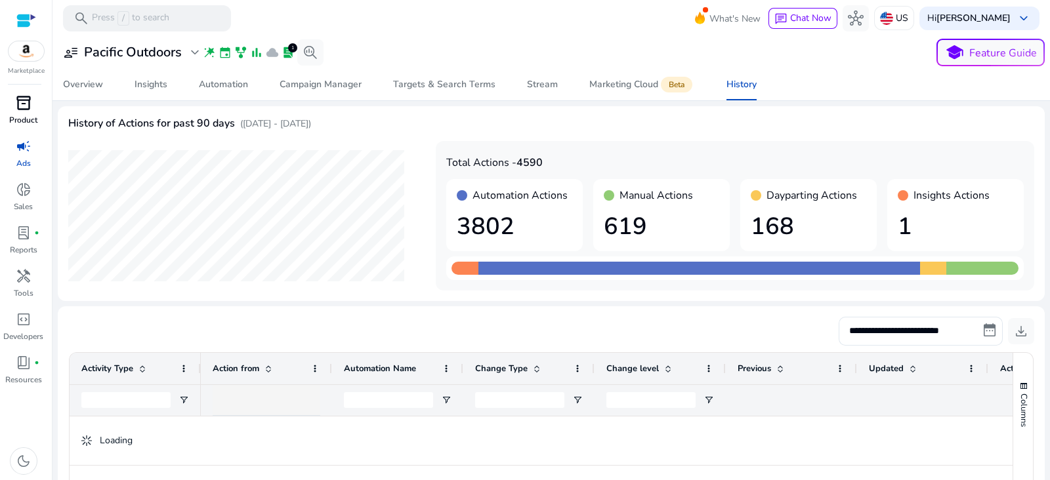
click at [33, 106] on div "inventory_2" at bounding box center [23, 102] width 37 height 21
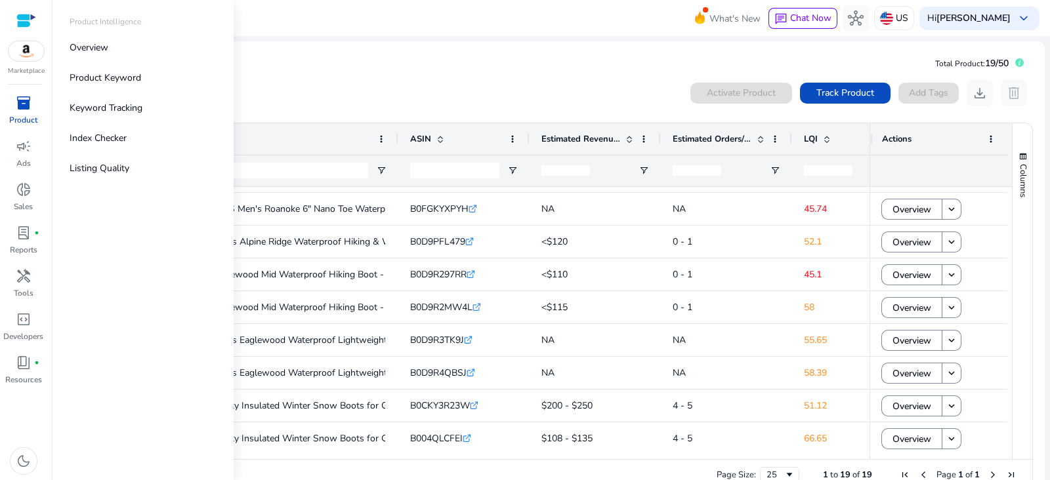
click at [466, 91] on div "0 products selected Activate Product Track Product Add Tags download delete" at bounding box center [551, 93] width 964 height 26
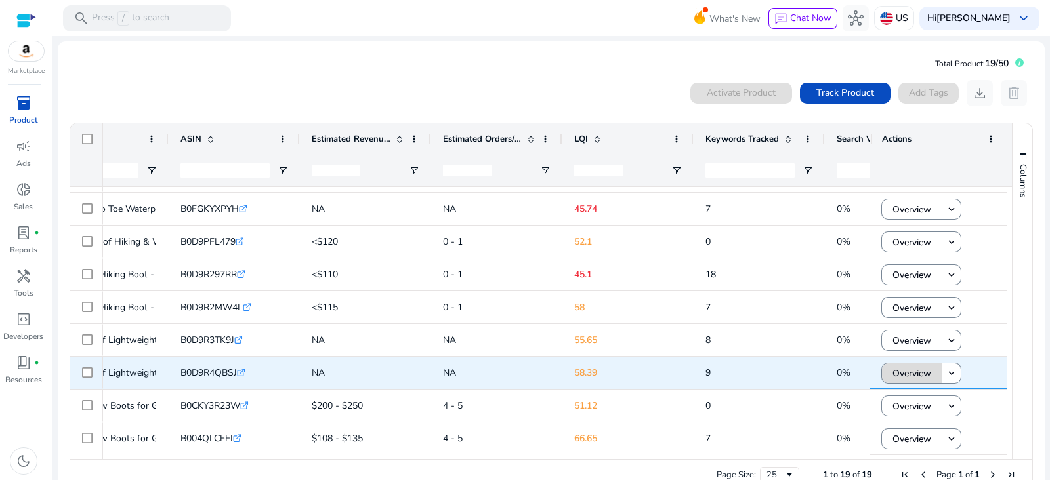
click at [916, 369] on span "Overview" at bounding box center [911, 373] width 39 height 27
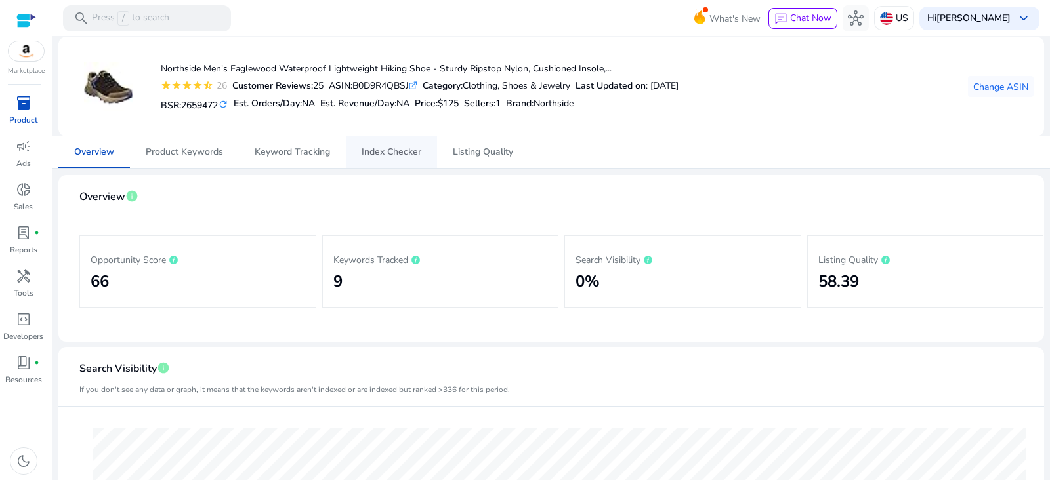
click at [387, 153] on span "Index Checker" at bounding box center [391, 152] width 60 height 9
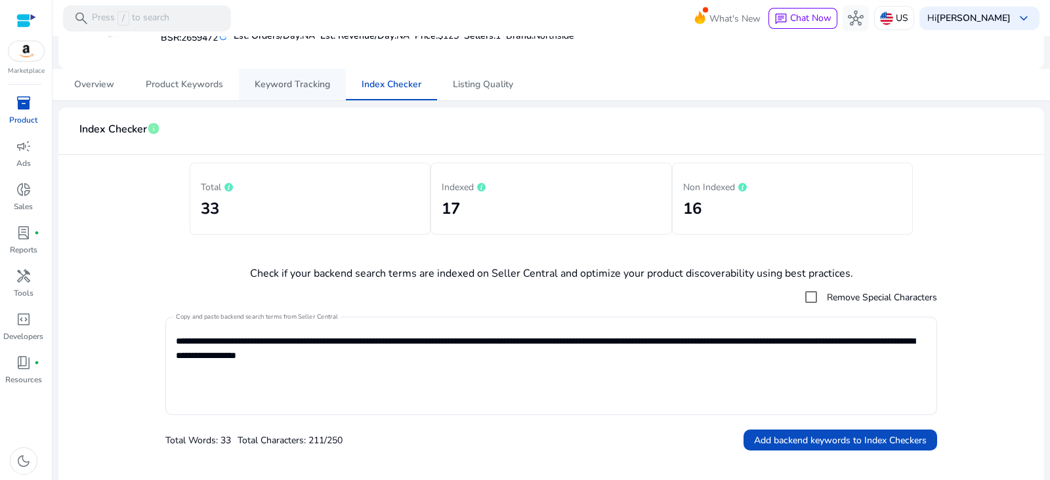
click at [302, 83] on span "Keyword Tracking" at bounding box center [292, 84] width 75 height 9
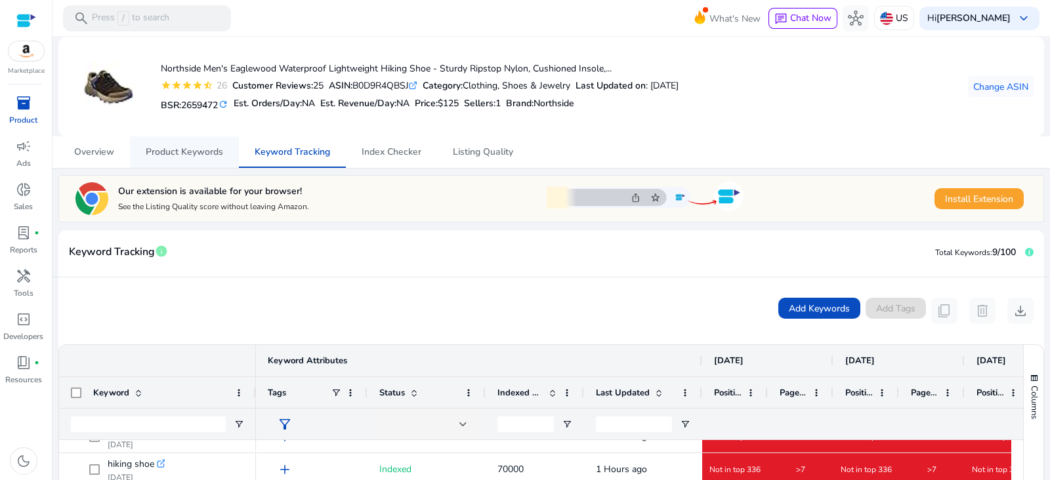
click at [187, 152] on span "Product Keywords" at bounding box center [184, 152] width 77 height 9
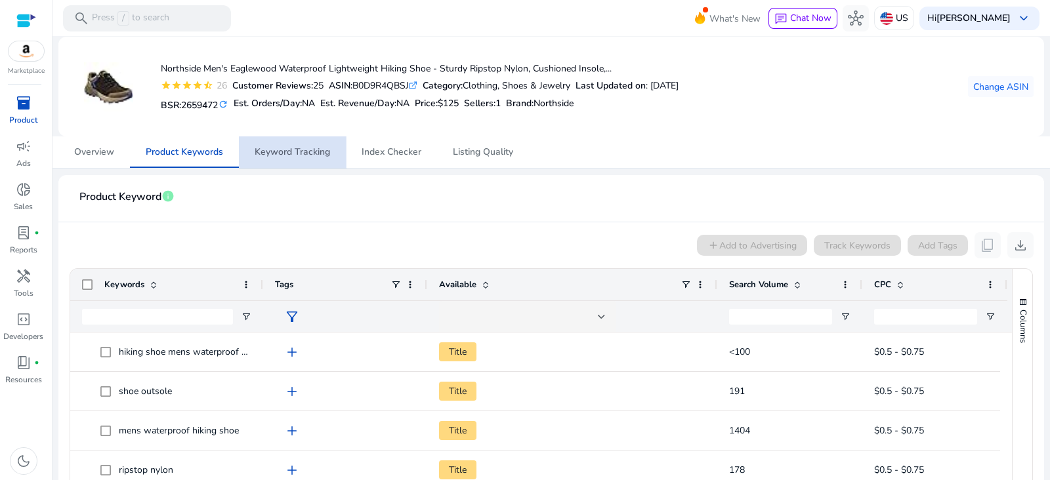
click at [295, 154] on span "Keyword Tracking" at bounding box center [292, 152] width 75 height 9
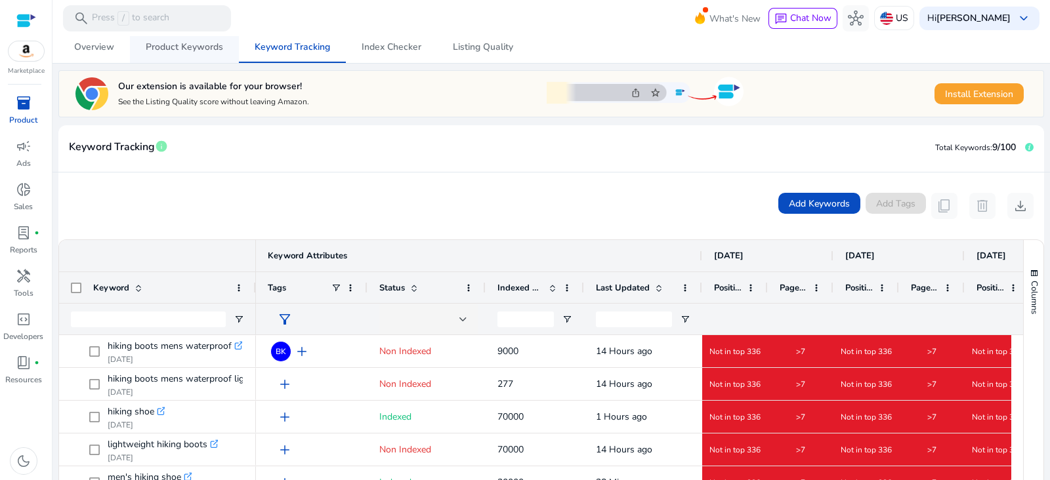
click at [167, 58] on span "Product Keywords" at bounding box center [184, 46] width 77 height 31
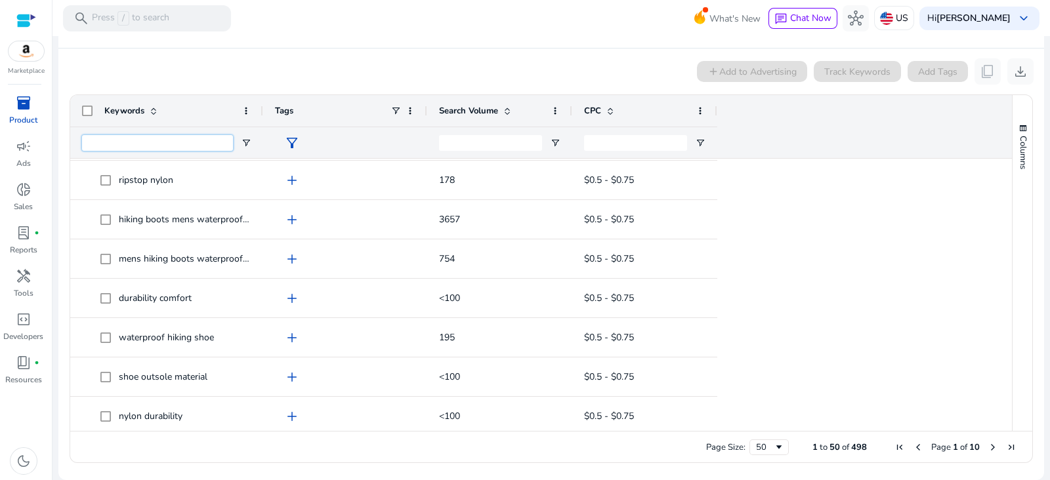
click at [105, 141] on input "Keywords Filter Input" at bounding box center [157, 143] width 151 height 16
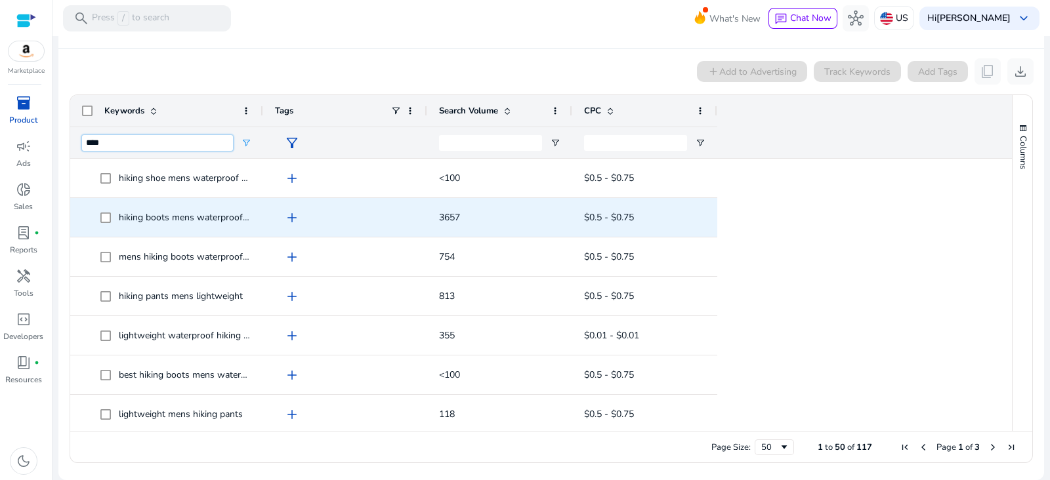
type input "****"
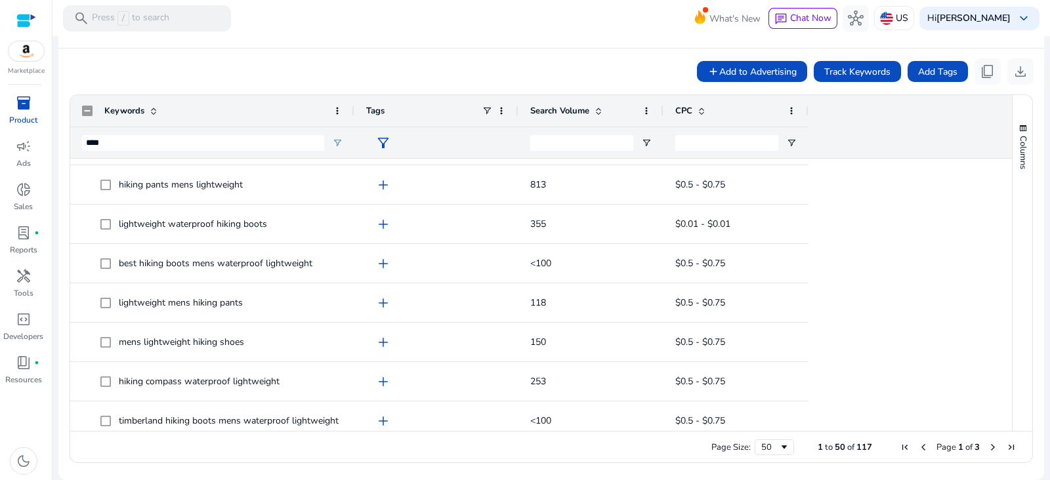
drag, startPoint x: 260, startPoint y: 103, endPoint x: 352, endPoint y: 96, distance: 91.4
click at [352, 96] on div at bounding box center [353, 110] width 5 height 31
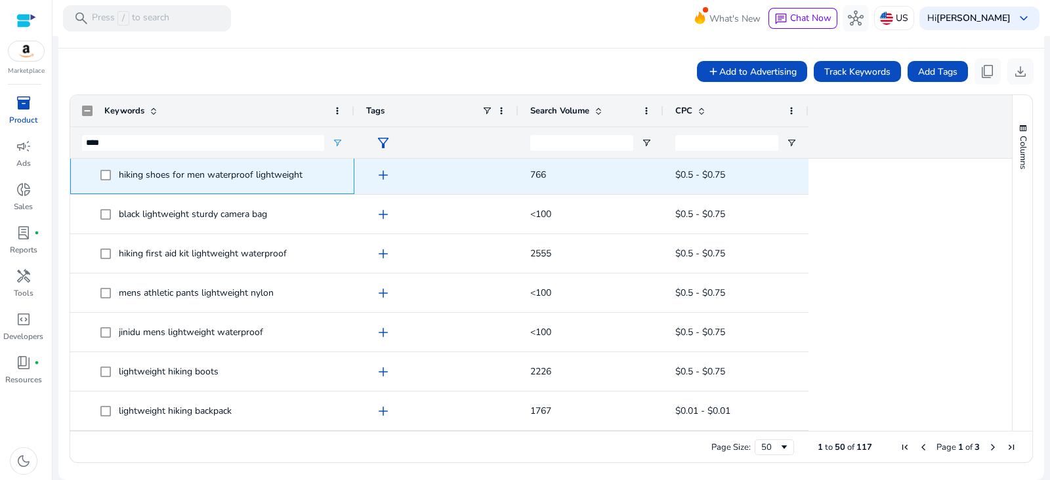
click at [100, 168] on span at bounding box center [109, 174] width 18 height 27
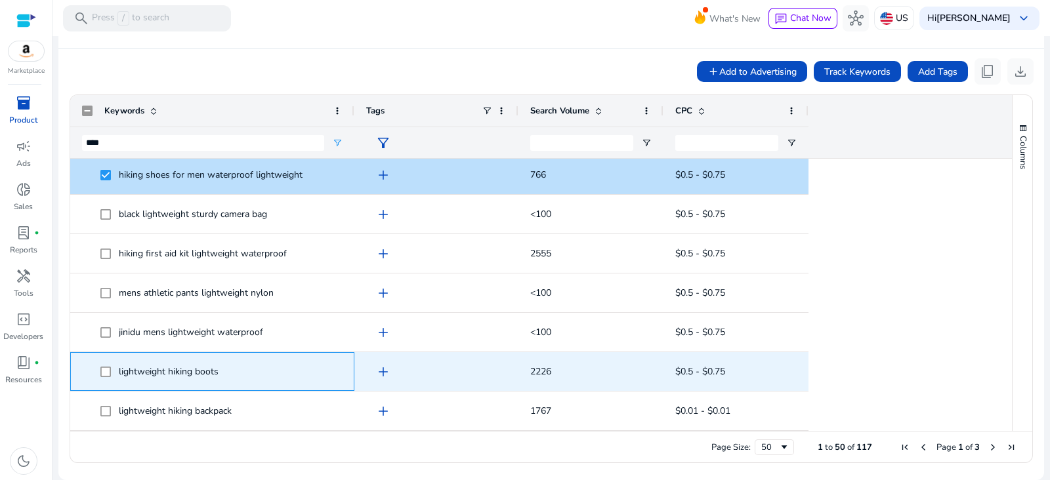
click at [103, 378] on span at bounding box center [109, 371] width 18 height 27
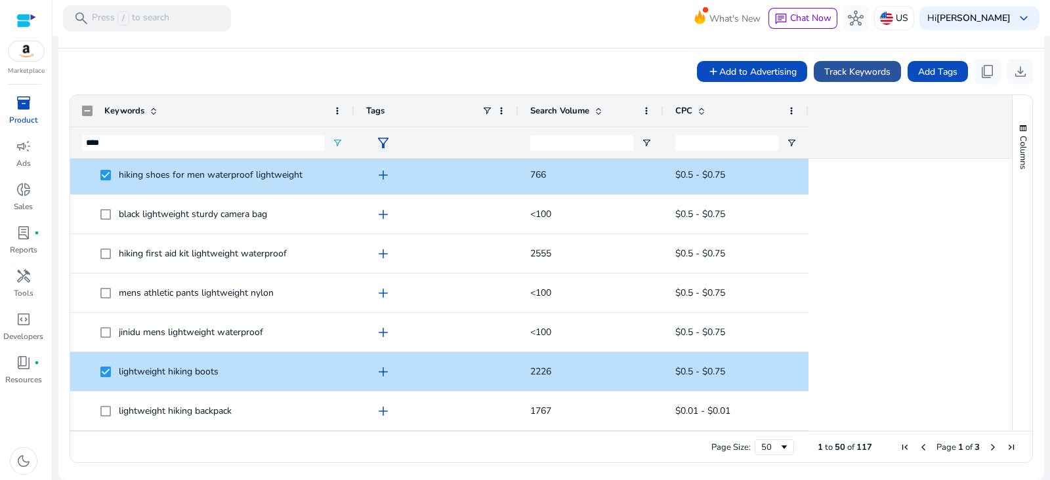
click at [857, 67] on span "Track Keywords" at bounding box center [857, 72] width 66 height 14
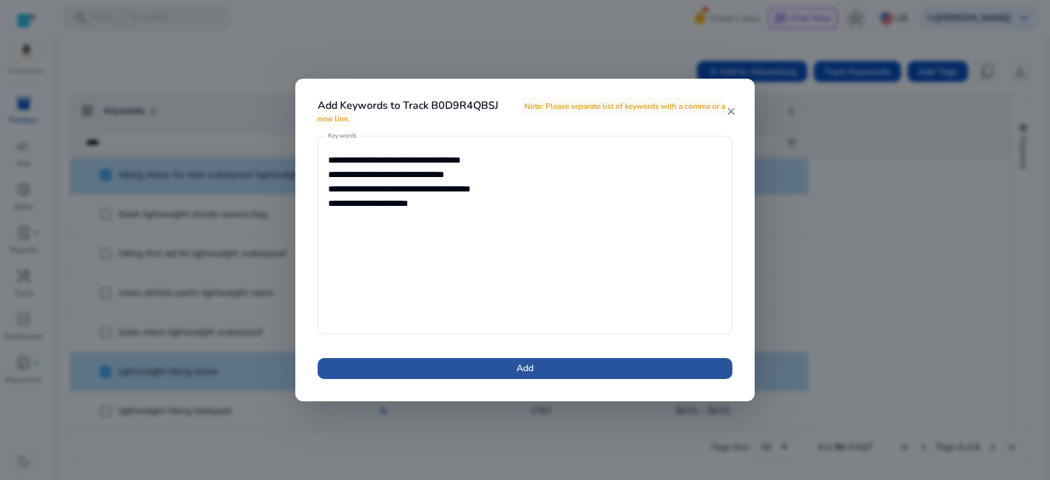
click at [551, 367] on span at bounding box center [524, 368] width 415 height 31
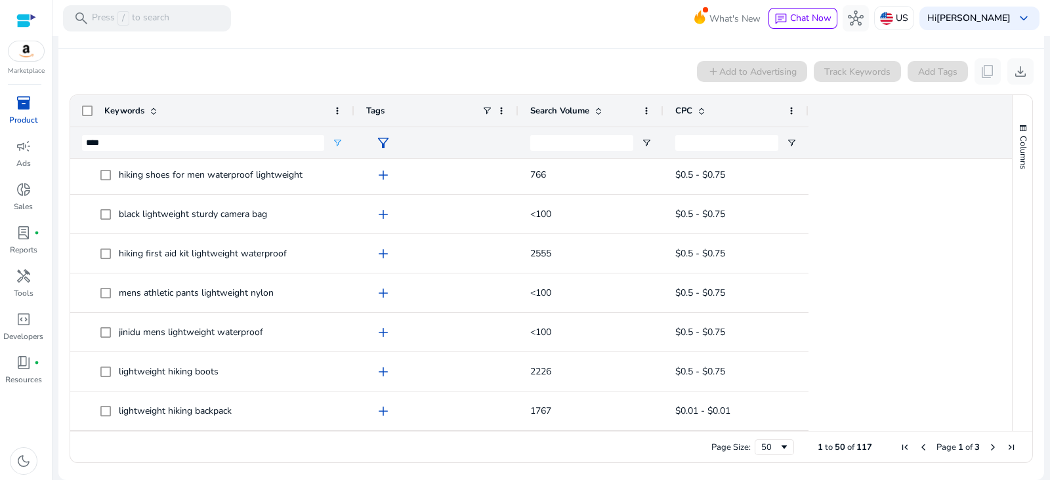
click at [990, 443] on span "Next Page" at bounding box center [992, 447] width 10 height 10
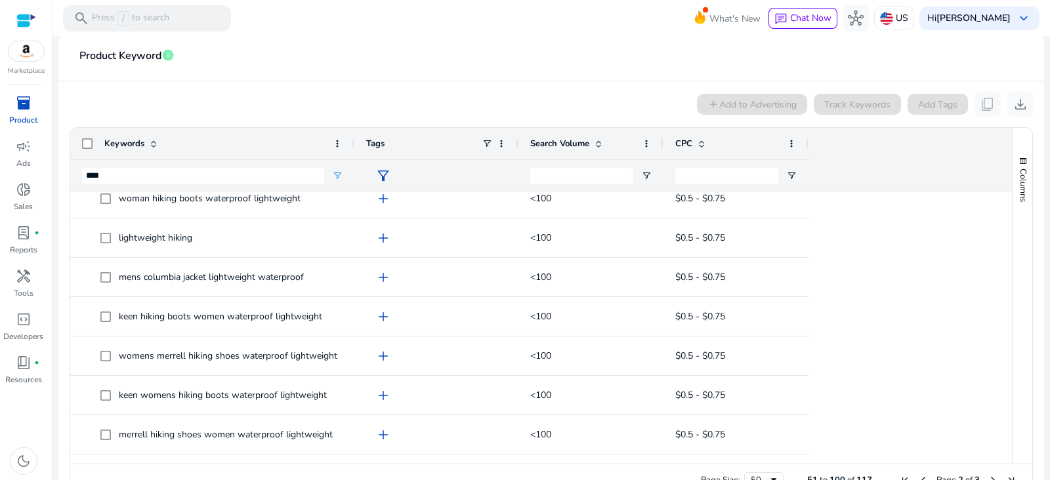
scroll to position [1345, 0]
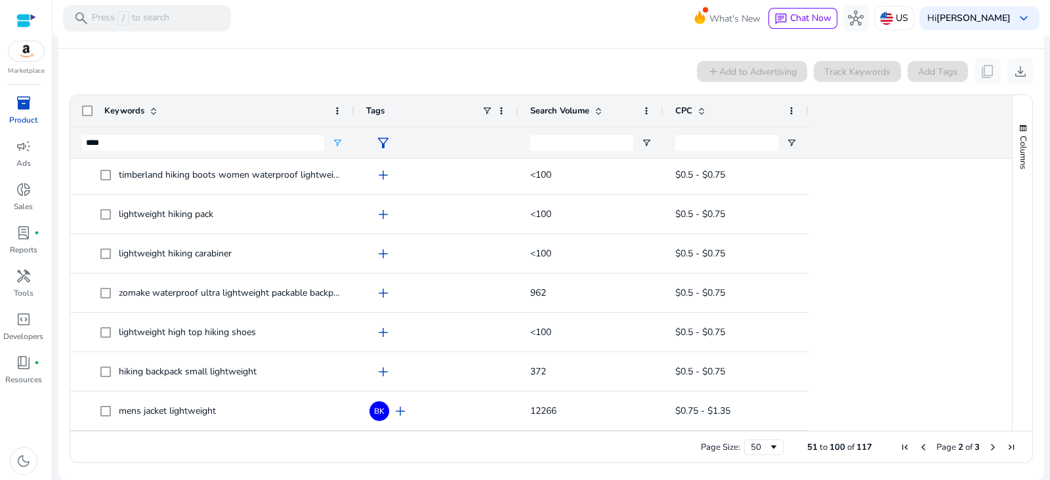
click at [990, 442] on span "Next Page" at bounding box center [992, 447] width 10 height 10
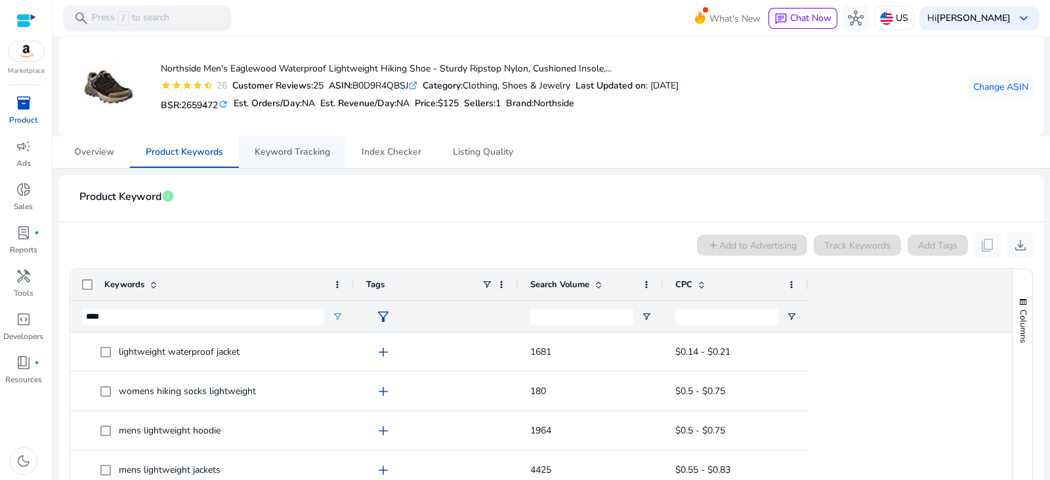
click at [292, 155] on span "Keyword Tracking" at bounding box center [292, 152] width 75 height 9
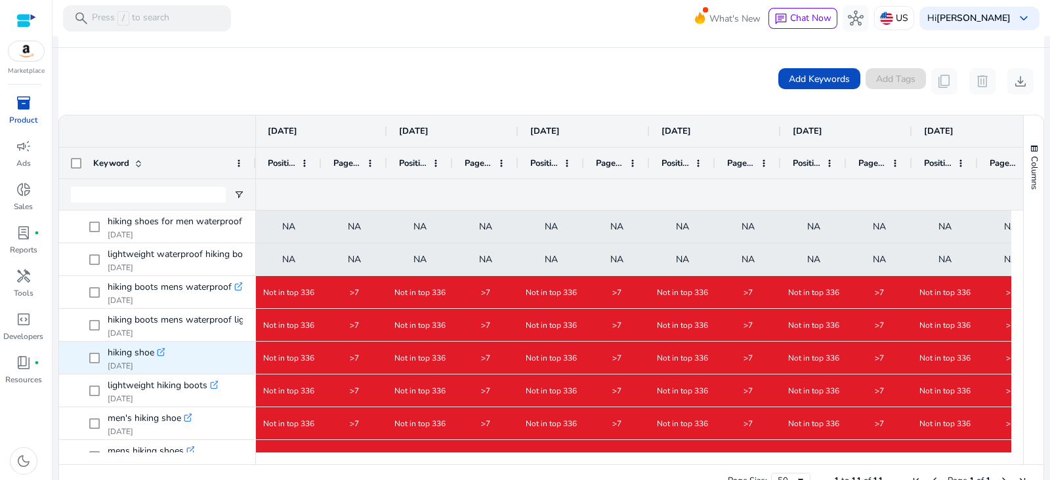
click at [571, 64] on div "Add Keywords Add Tags content_copy delete download" at bounding box center [550, 81] width 985 height 67
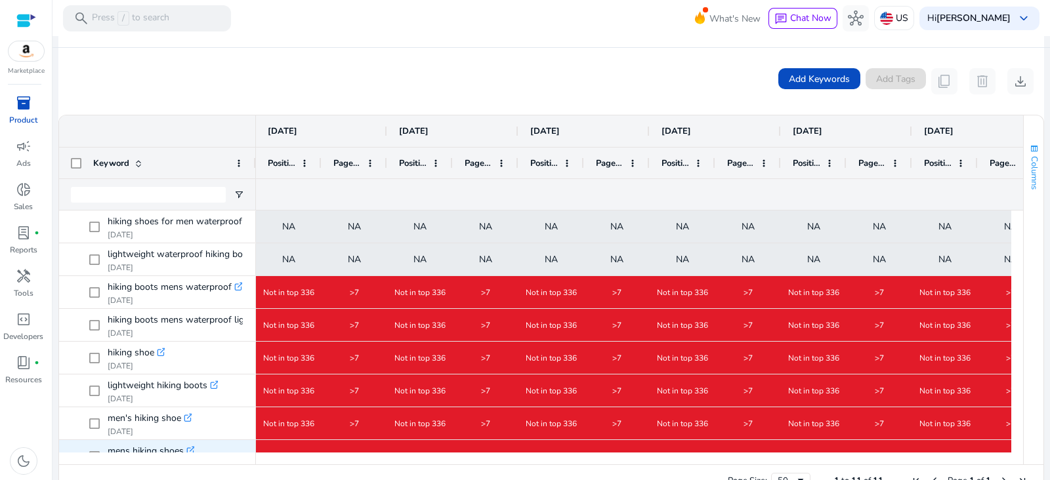
click at [1030, 171] on span "Columns" at bounding box center [1034, 172] width 12 height 33
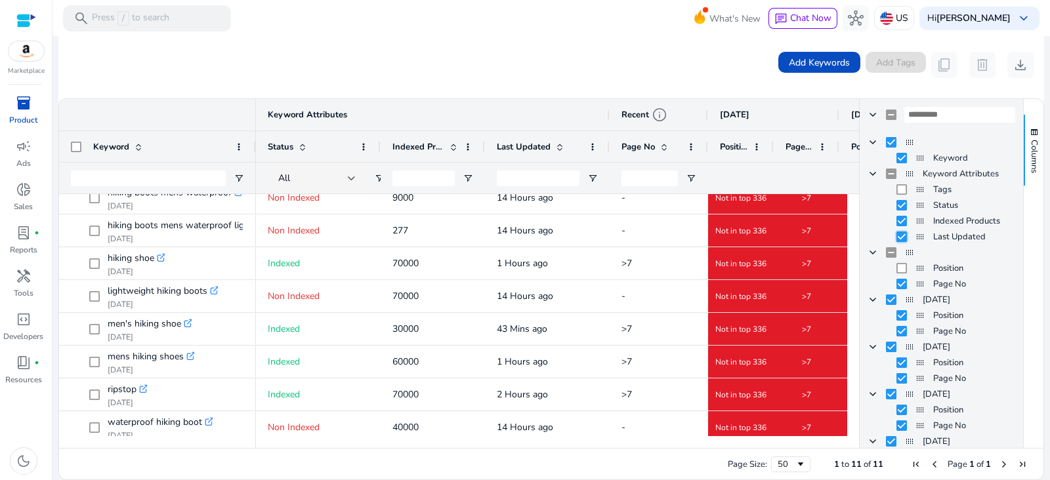
scroll to position [118, 0]
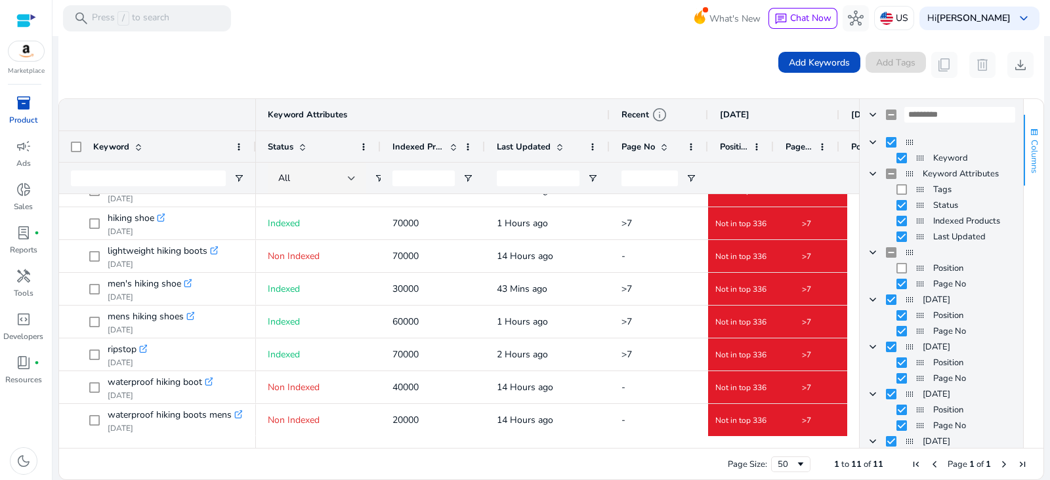
click at [1033, 157] on span "Columns" at bounding box center [1034, 156] width 12 height 33
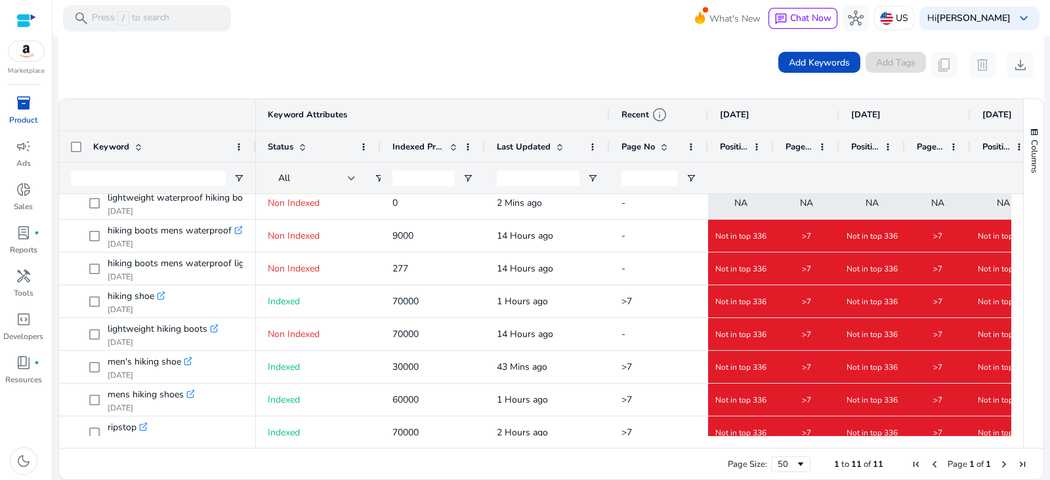
scroll to position [39, 0]
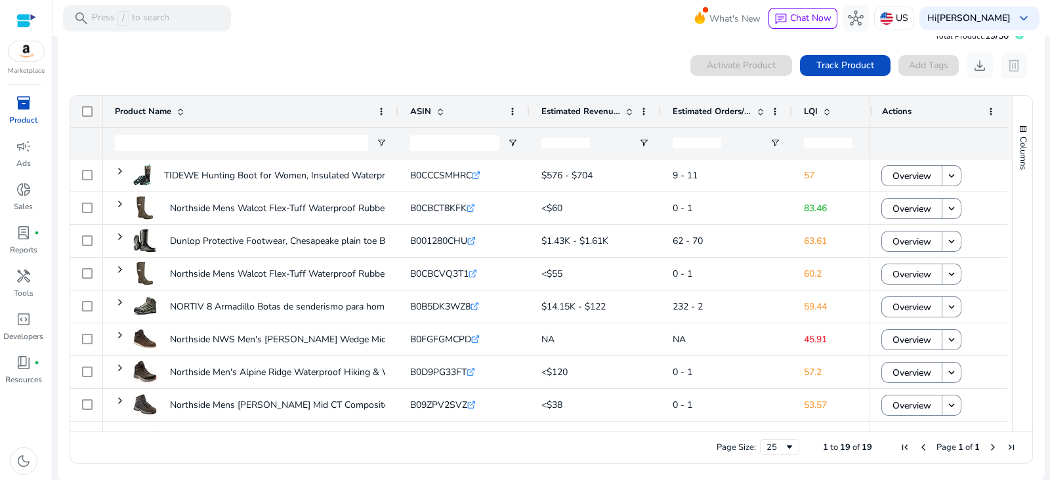
scroll to position [29, 0]
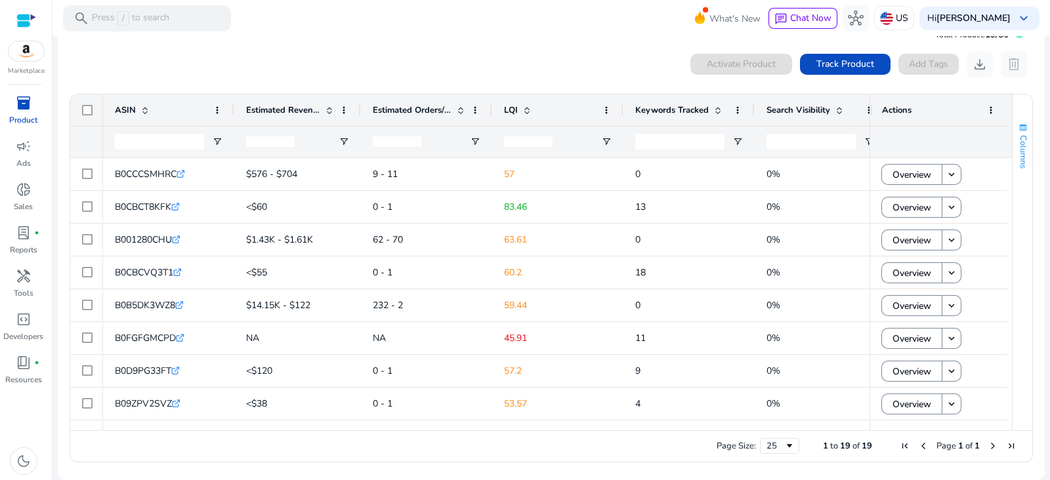
click at [1024, 154] on button "Columns" at bounding box center [1022, 145] width 20 height 71
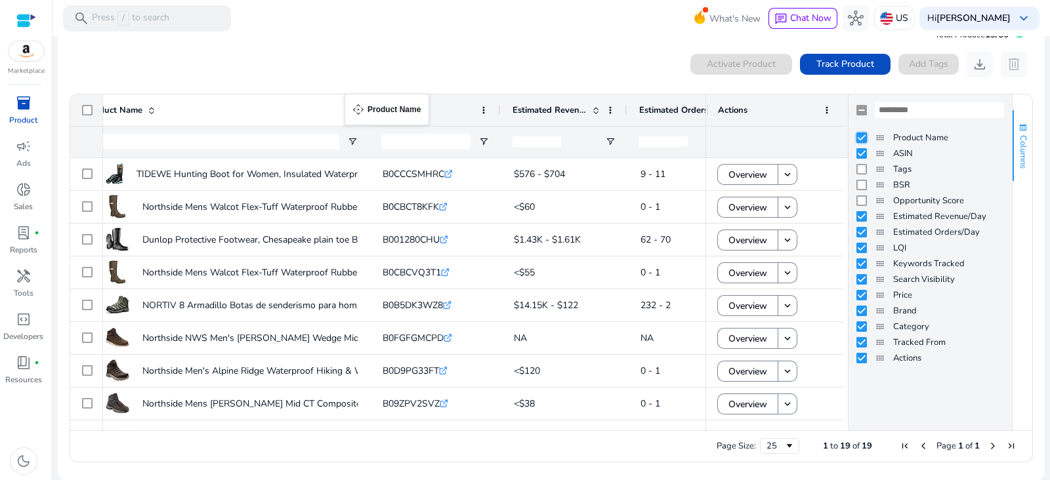
scroll to position [0, 0]
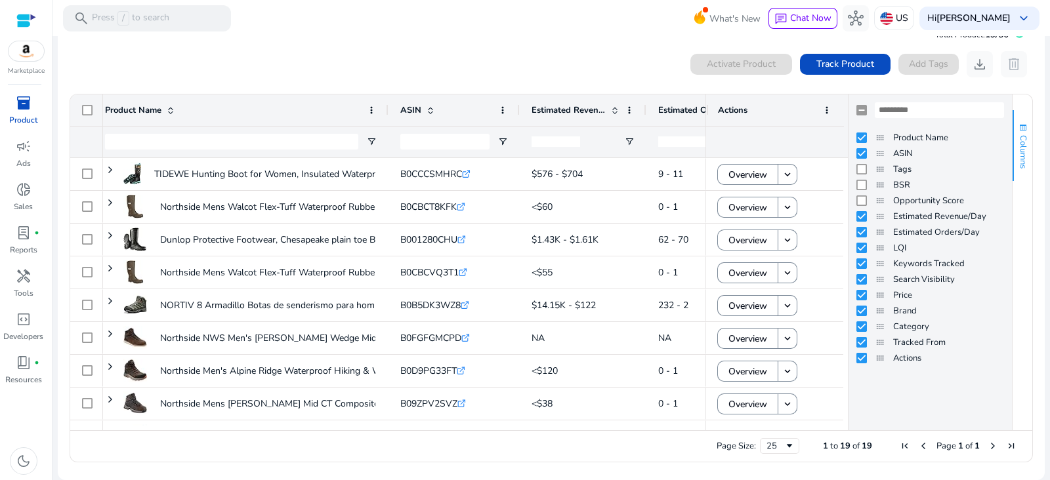
click at [1018, 156] on span "Columns" at bounding box center [1023, 151] width 12 height 33
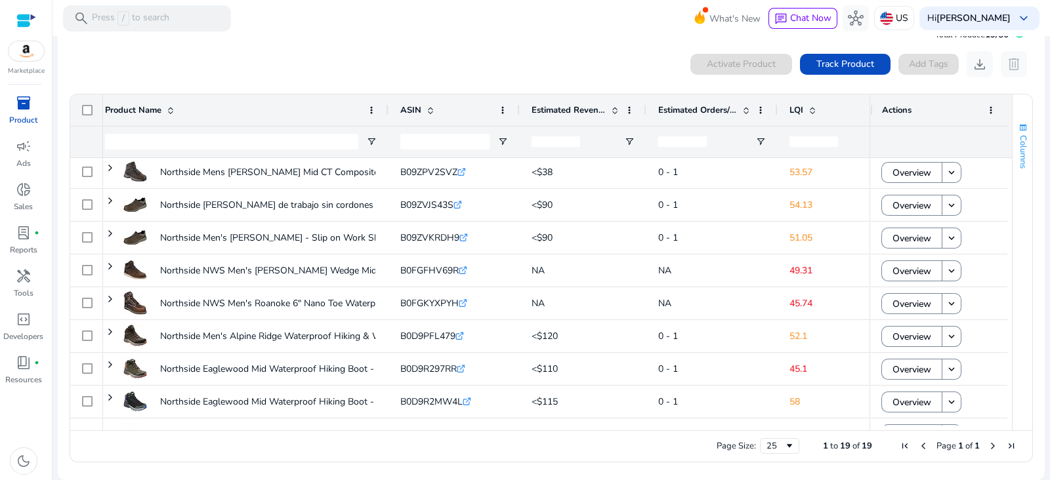
scroll to position [236, 0]
